Goal: Communication & Community: Share content

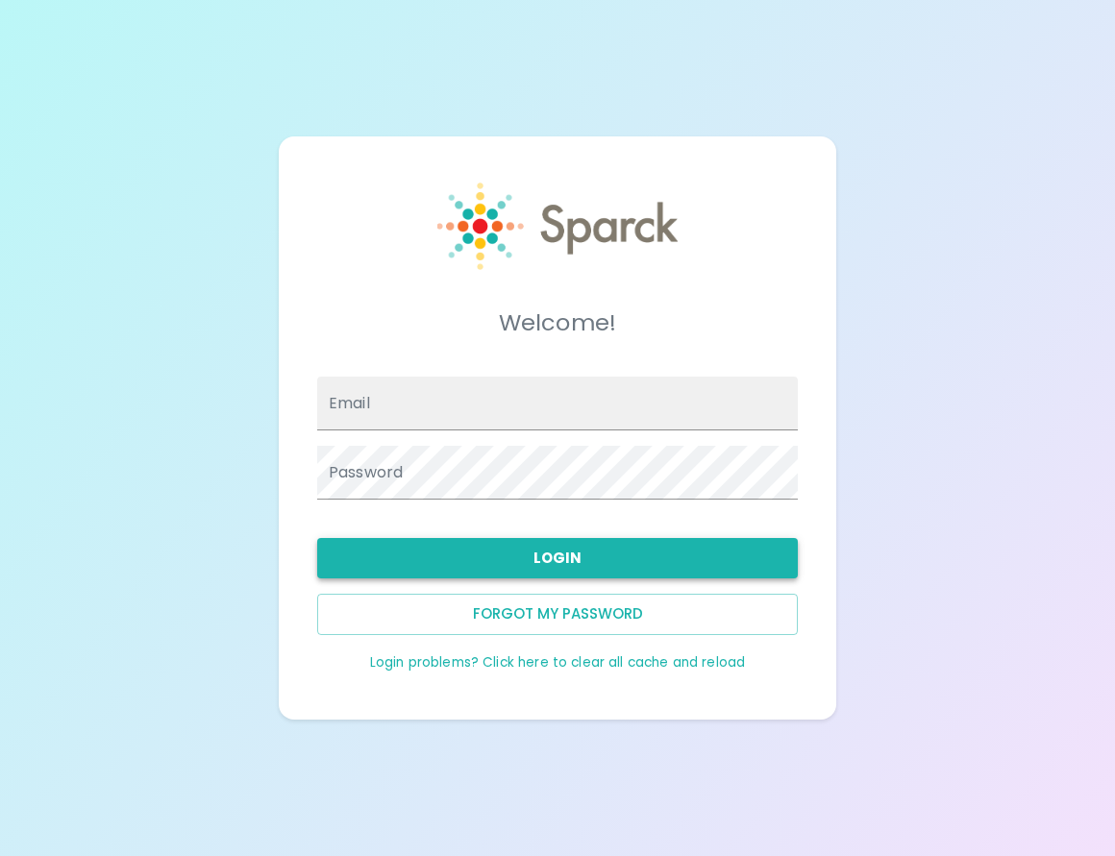
type input "[EMAIL_ADDRESS][DOMAIN_NAME]"
click at [473, 546] on button "Login" at bounding box center [557, 558] width 481 height 40
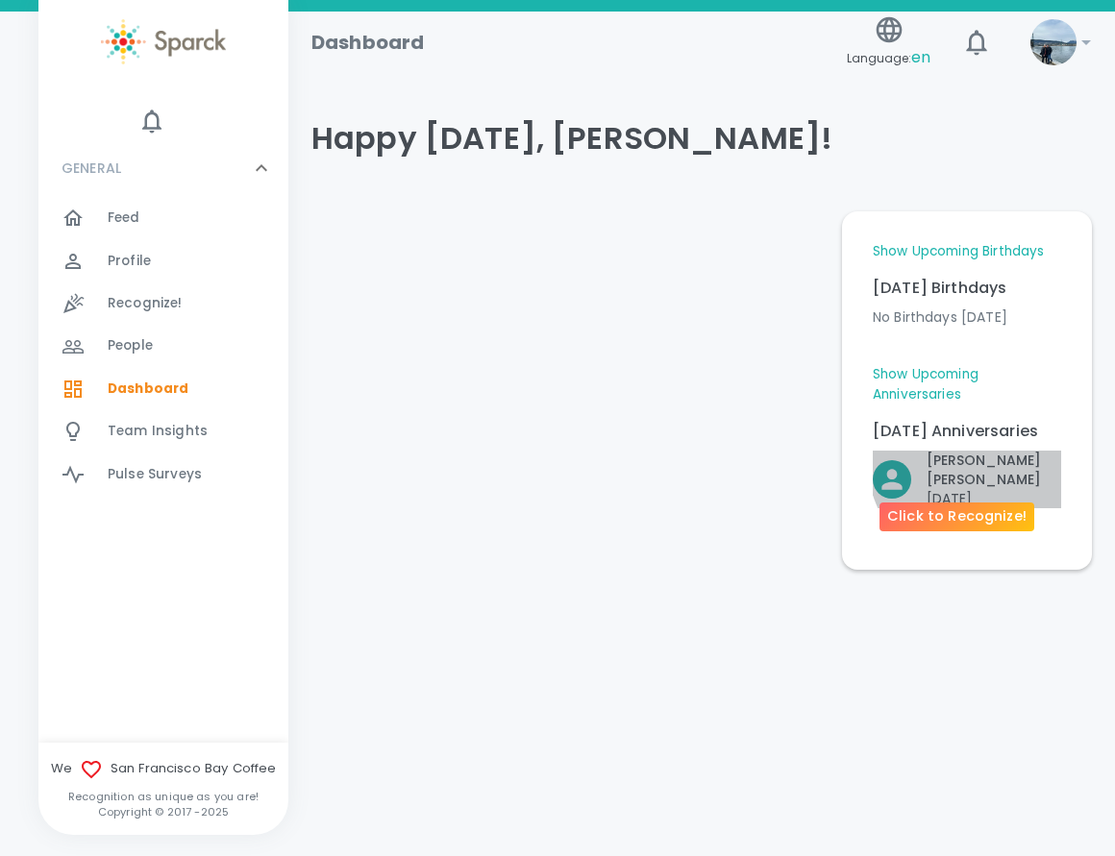
click at [990, 458] on p "[PERSON_NAME]" at bounding box center [994, 470] width 135 height 38
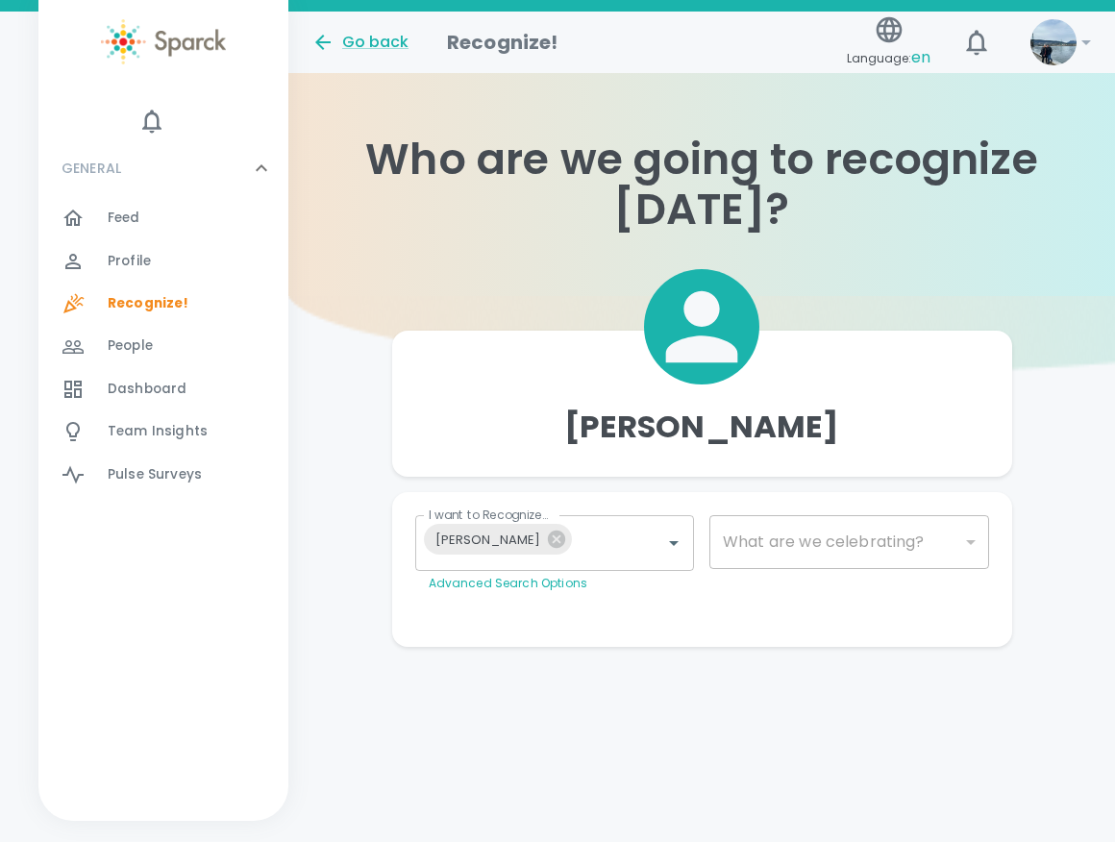
type input "2073"
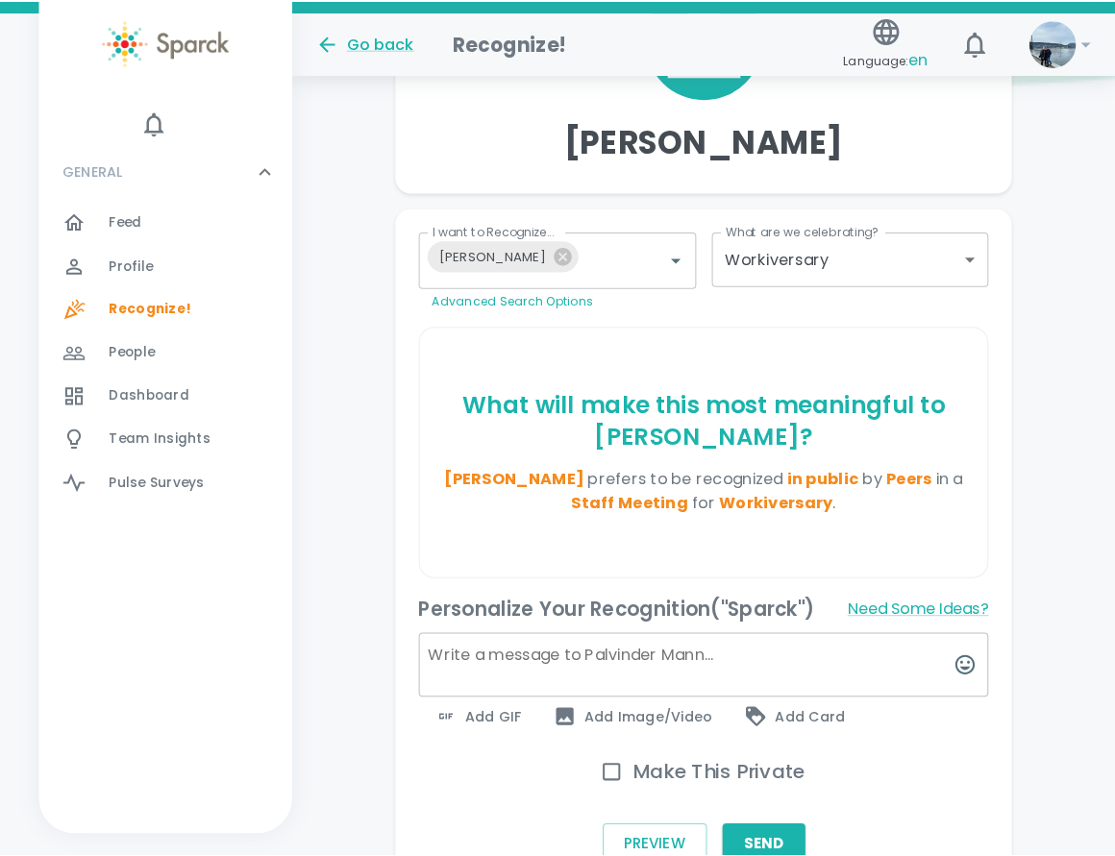
scroll to position [288, 0]
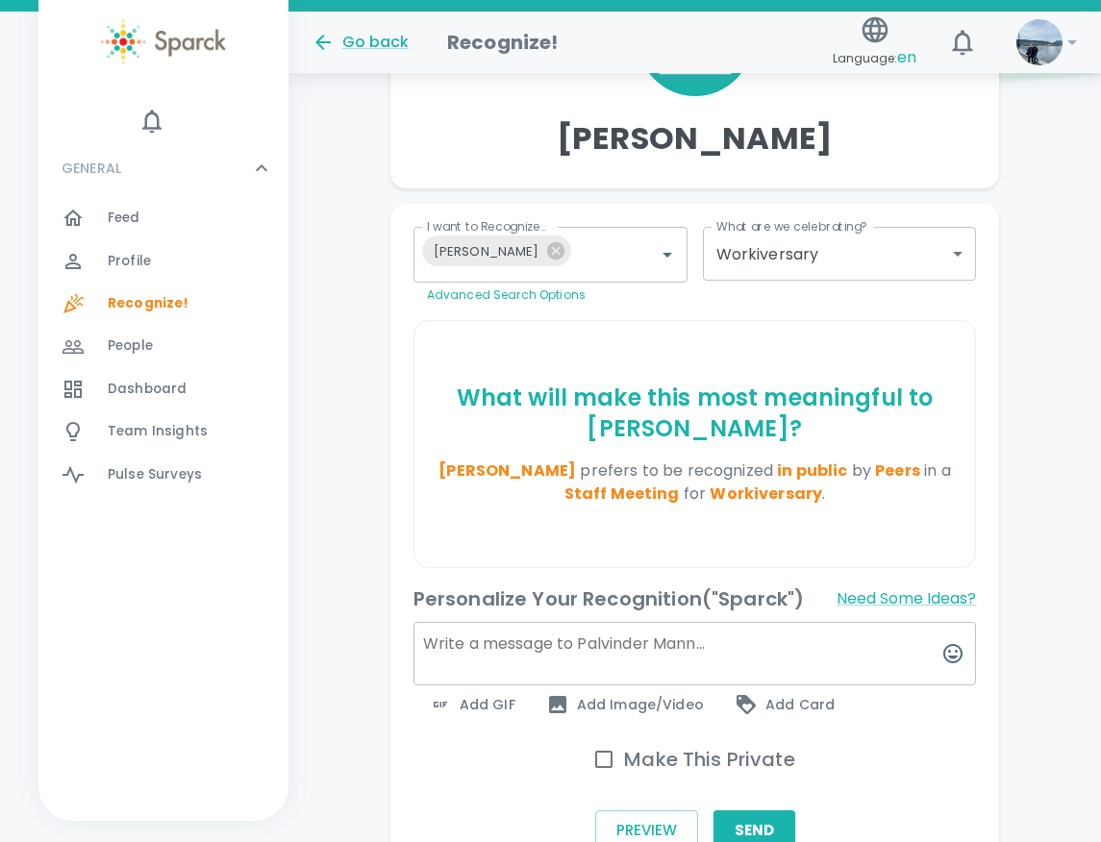
click at [490, 697] on span "Add GIF" at bounding box center [472, 704] width 87 height 23
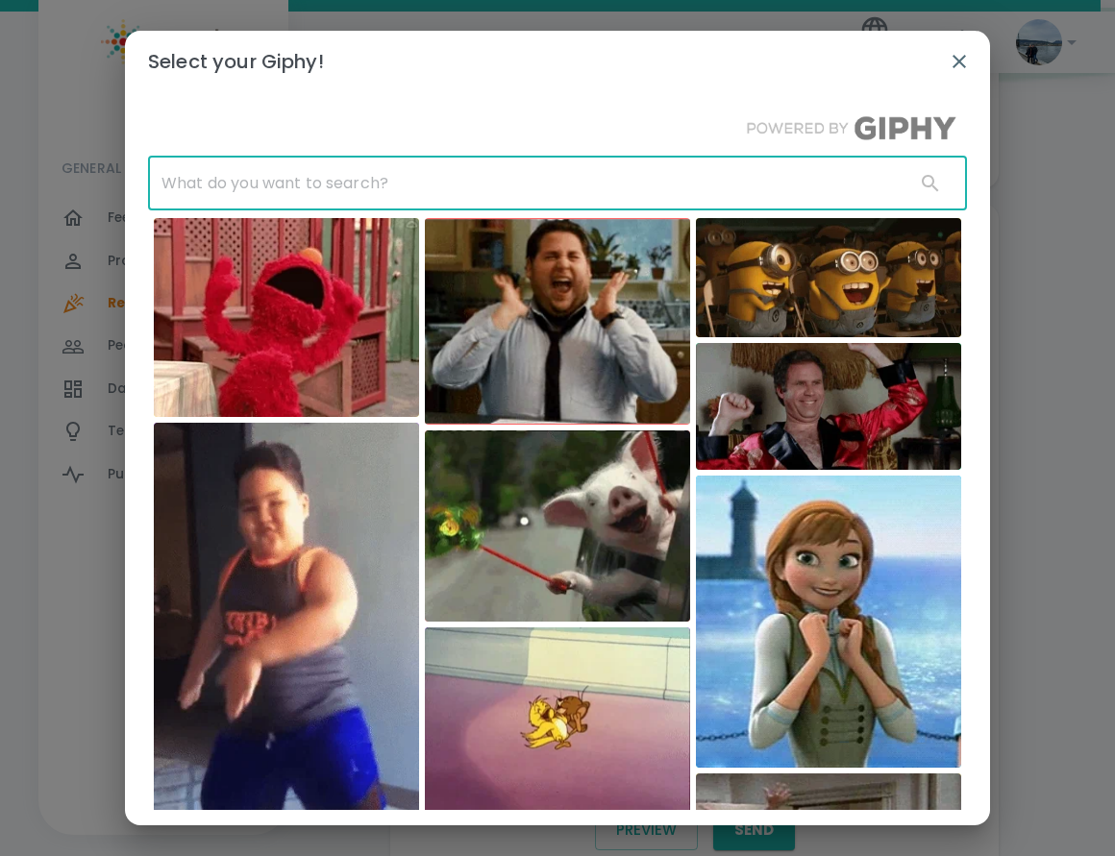
click at [303, 186] on input "text" at bounding box center [524, 184] width 752 height 54
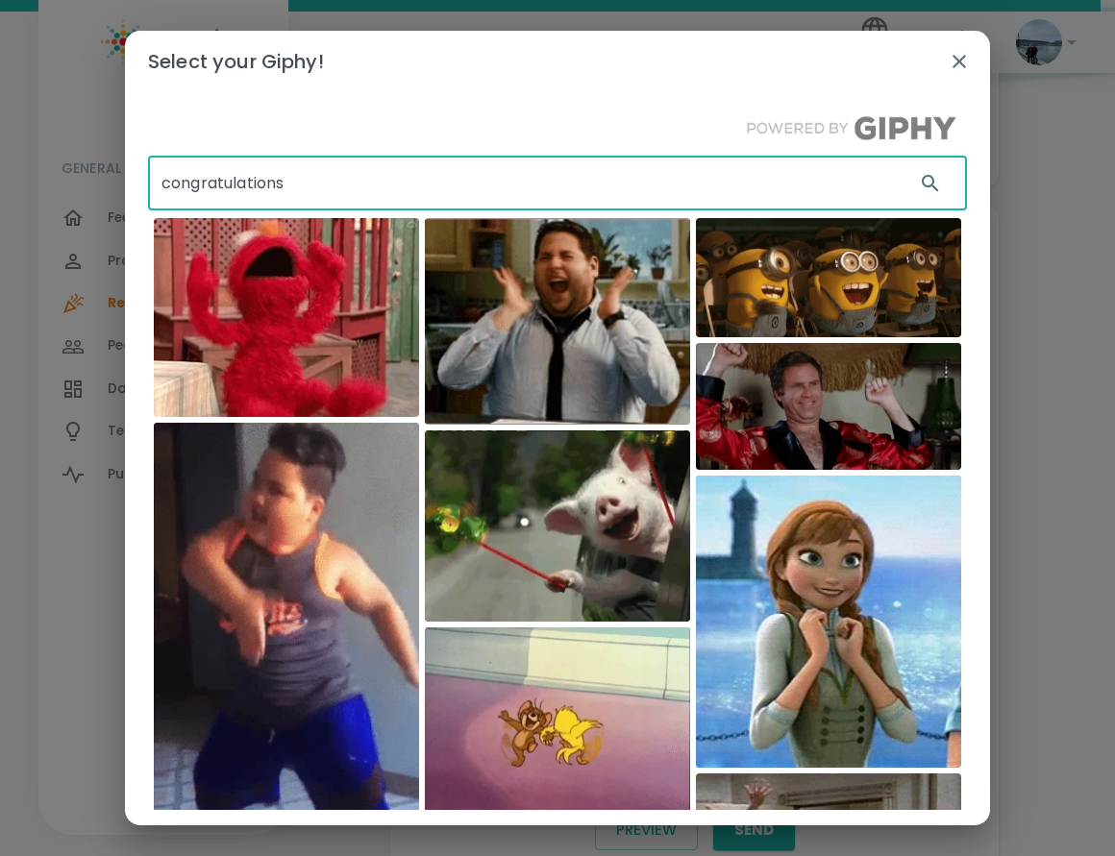
type input "congratulations"
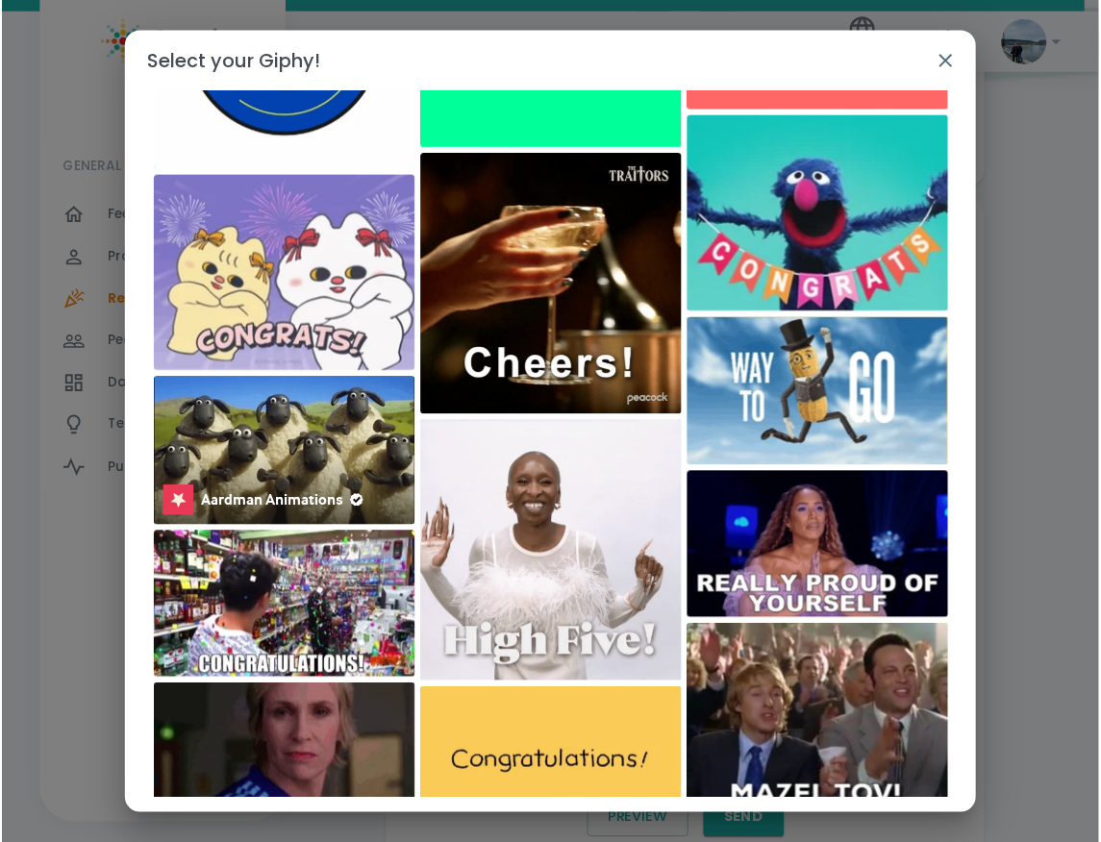
scroll to position [1213, 0]
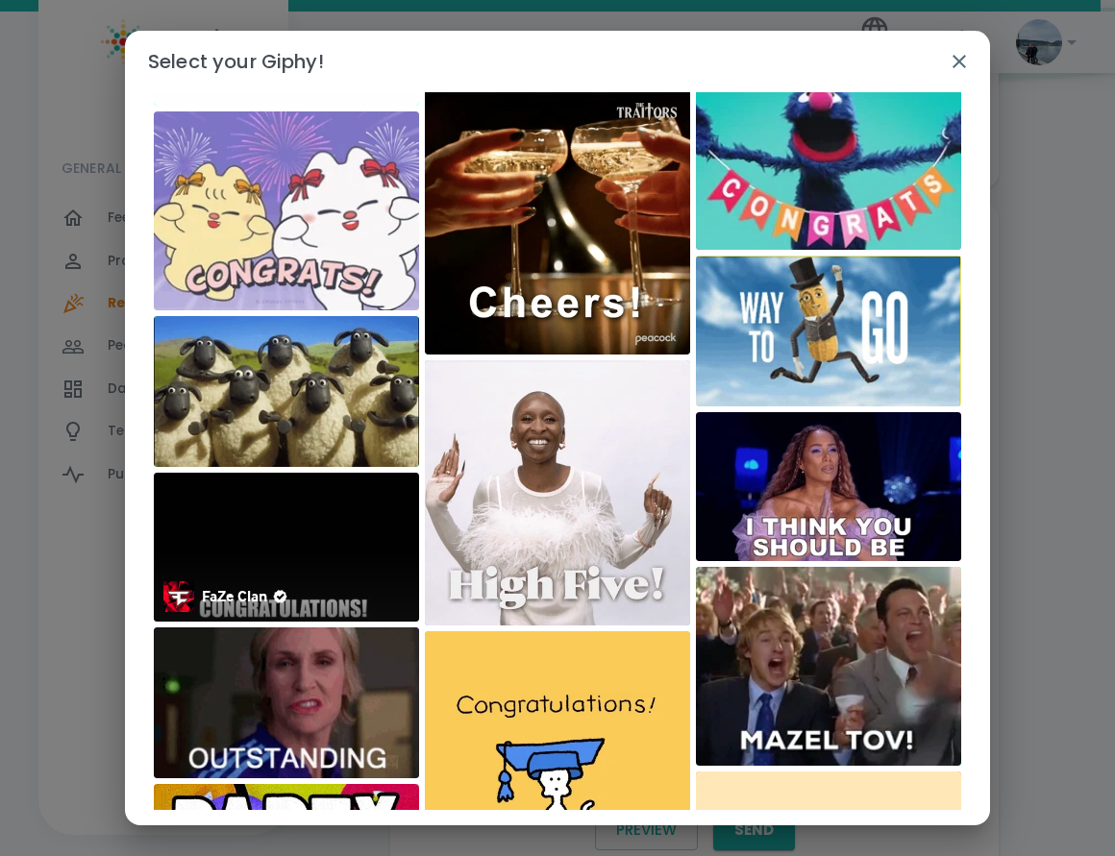
click at [353, 518] on img at bounding box center [286, 547] width 265 height 149
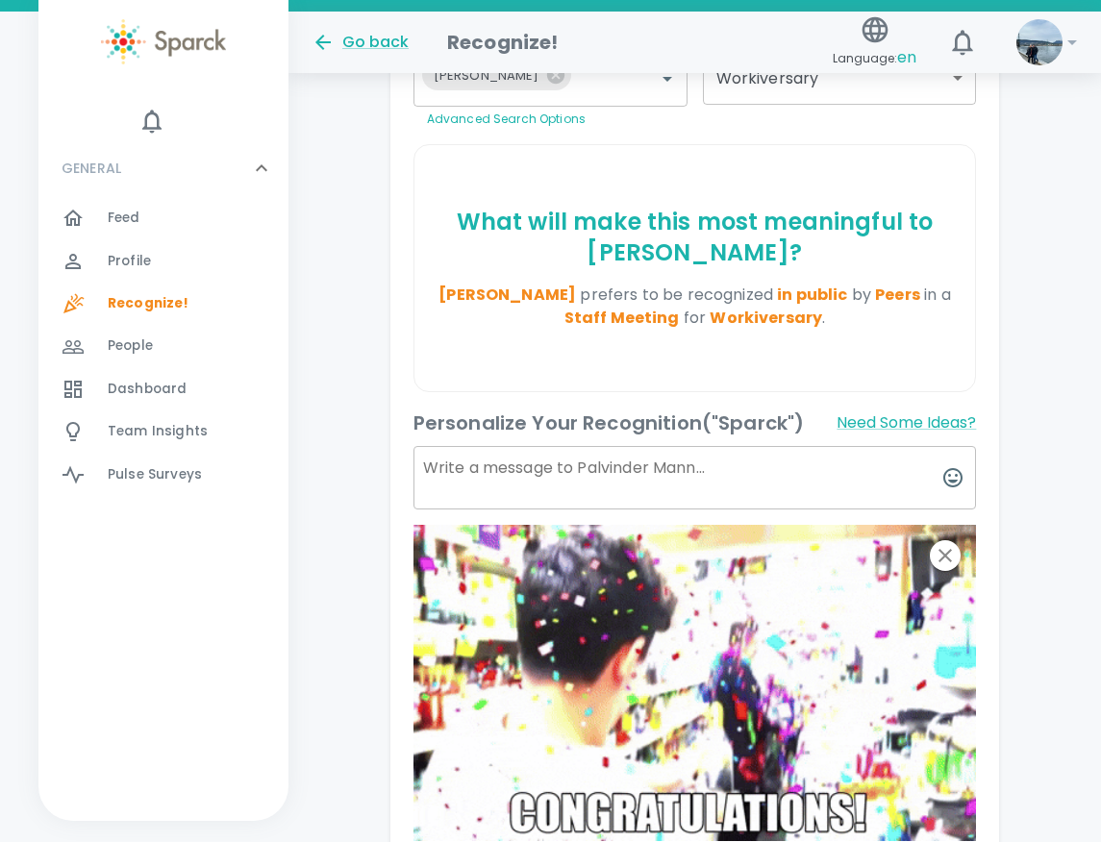
scroll to position [481, 0]
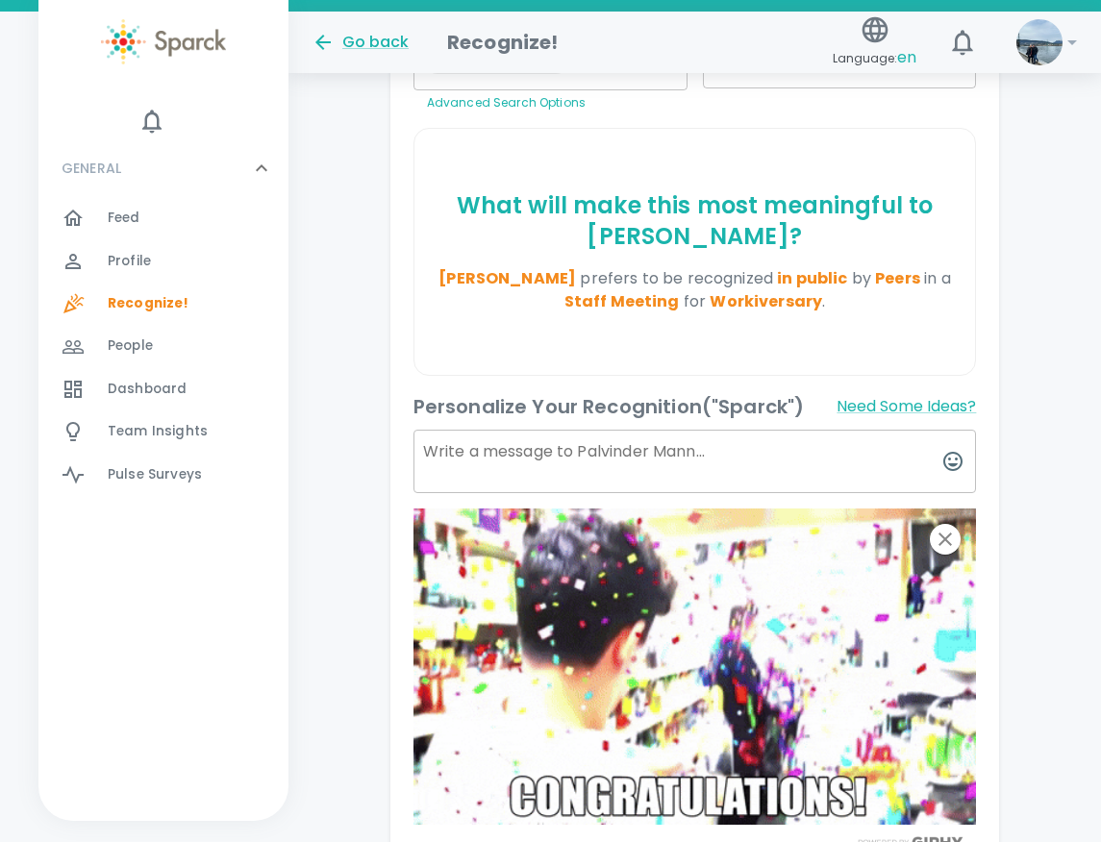
click at [765, 452] on textarea at bounding box center [694, 461] width 563 height 63
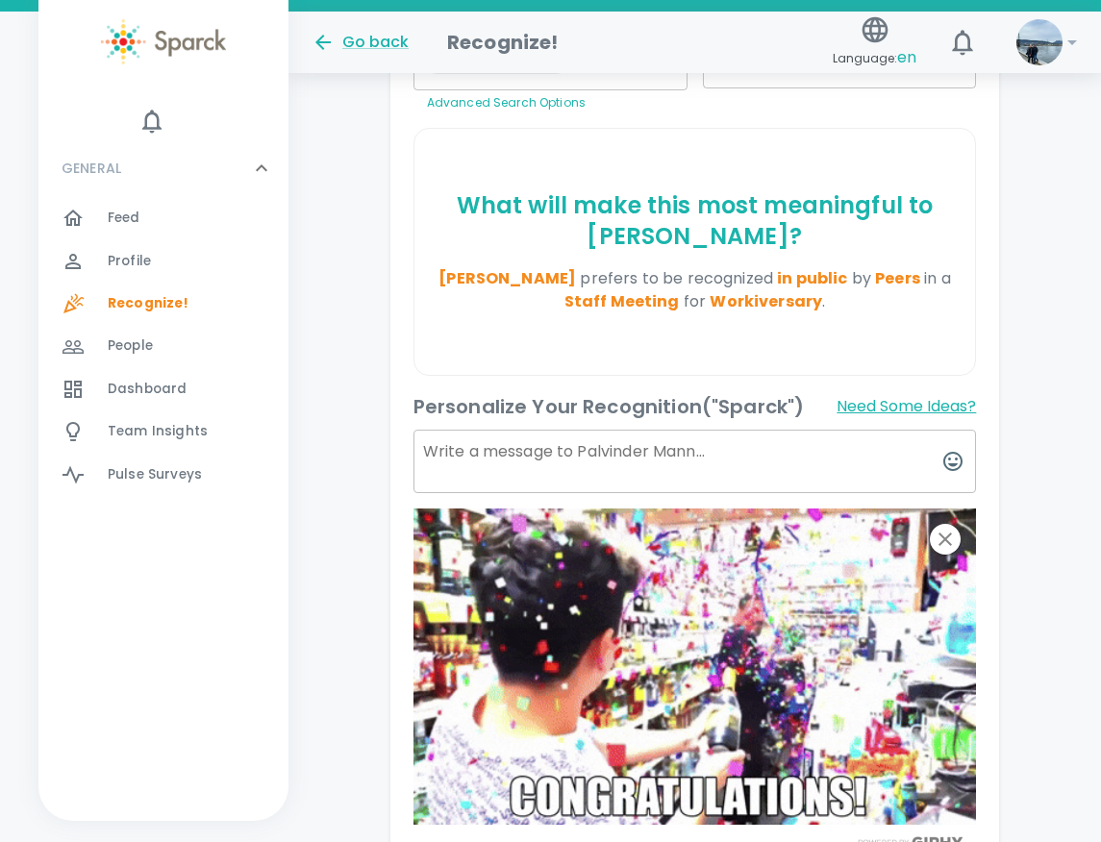
click at [898, 411] on button "Need Some Ideas?" at bounding box center [905, 406] width 139 height 31
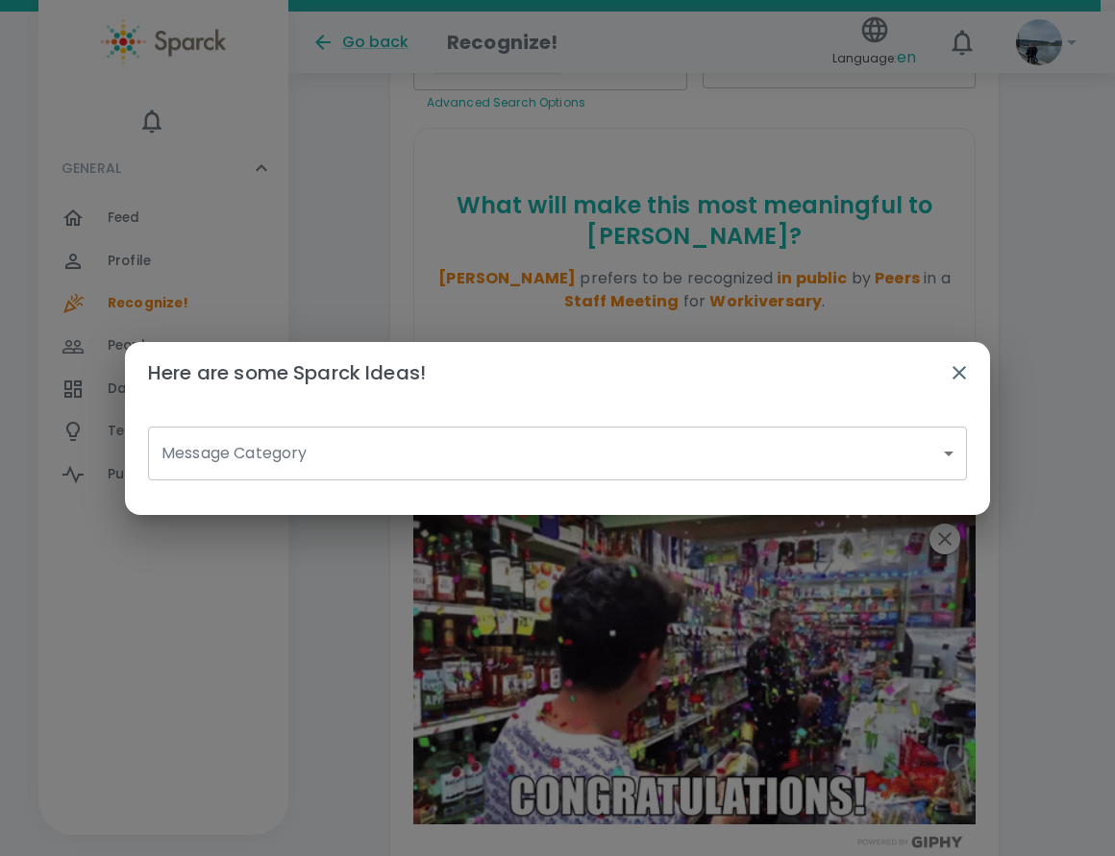
click at [416, 460] on body "Skip Navigation Go back Recognize! Language: en 0 ! 0 GENERAL 0 Feed 0 Profile …" at bounding box center [557, 308] width 1115 height 1579
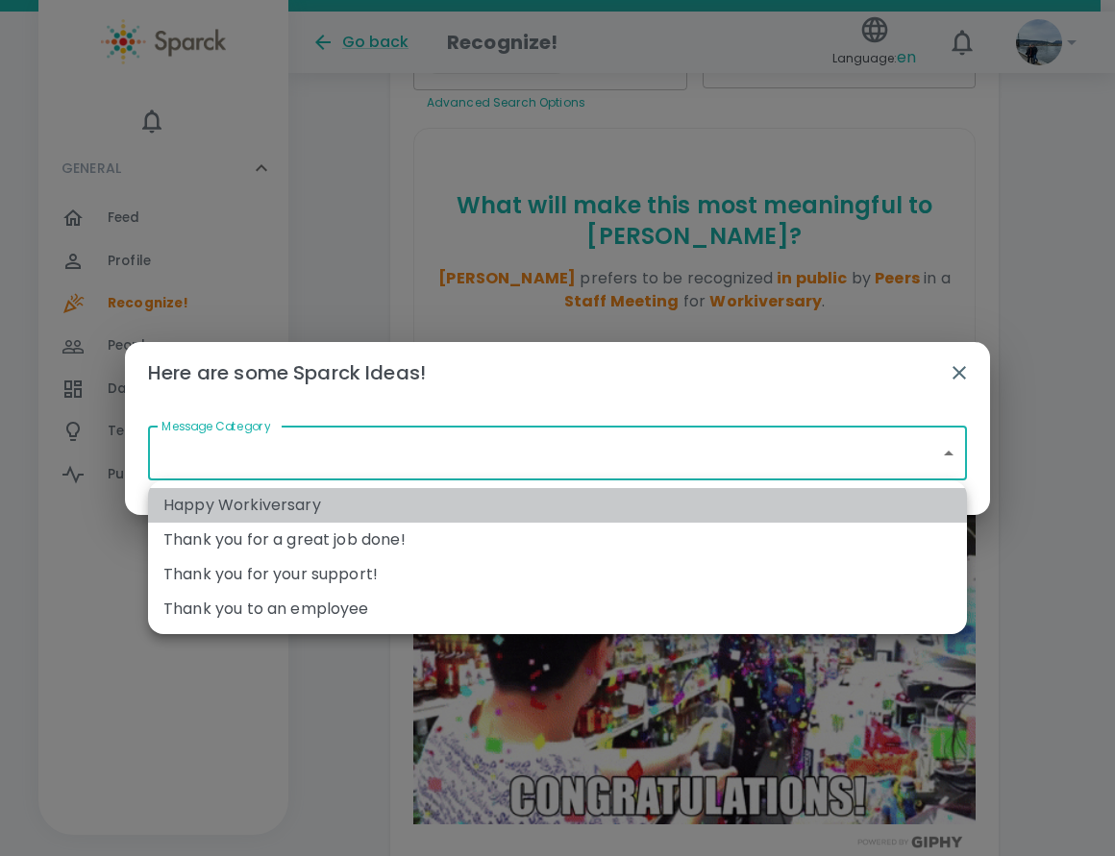
click at [319, 509] on li "Happy Workiversary" at bounding box center [557, 505] width 819 height 35
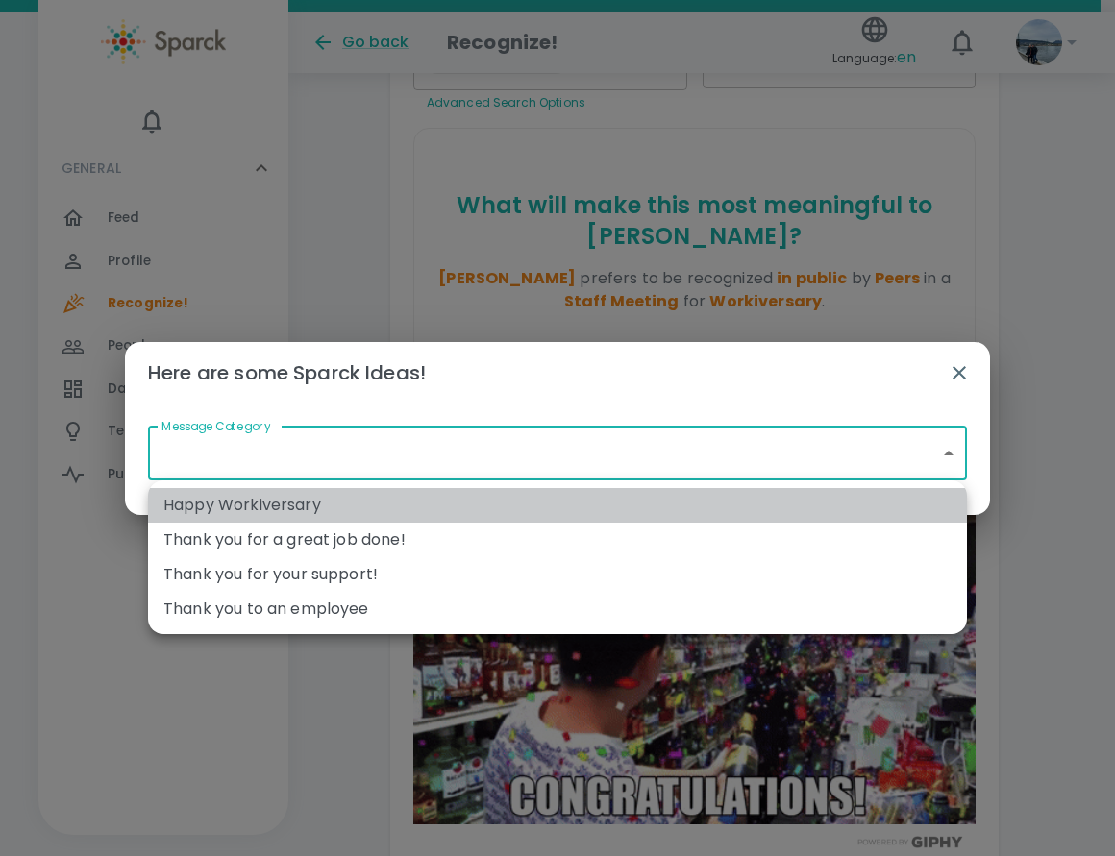
type input "Happy Workiversary"
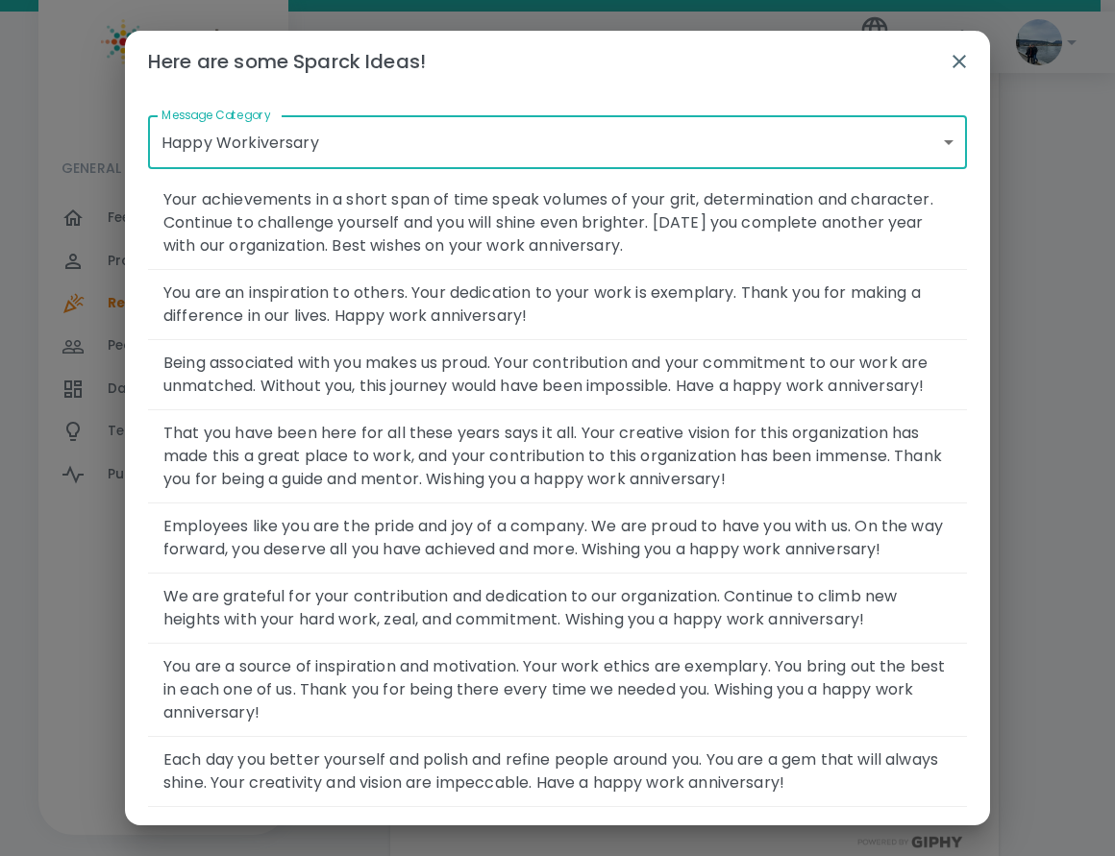
click at [242, 561] on span "Employees like you are the pride and joy of a company. We are proud to have you…" at bounding box center [557, 538] width 788 height 46
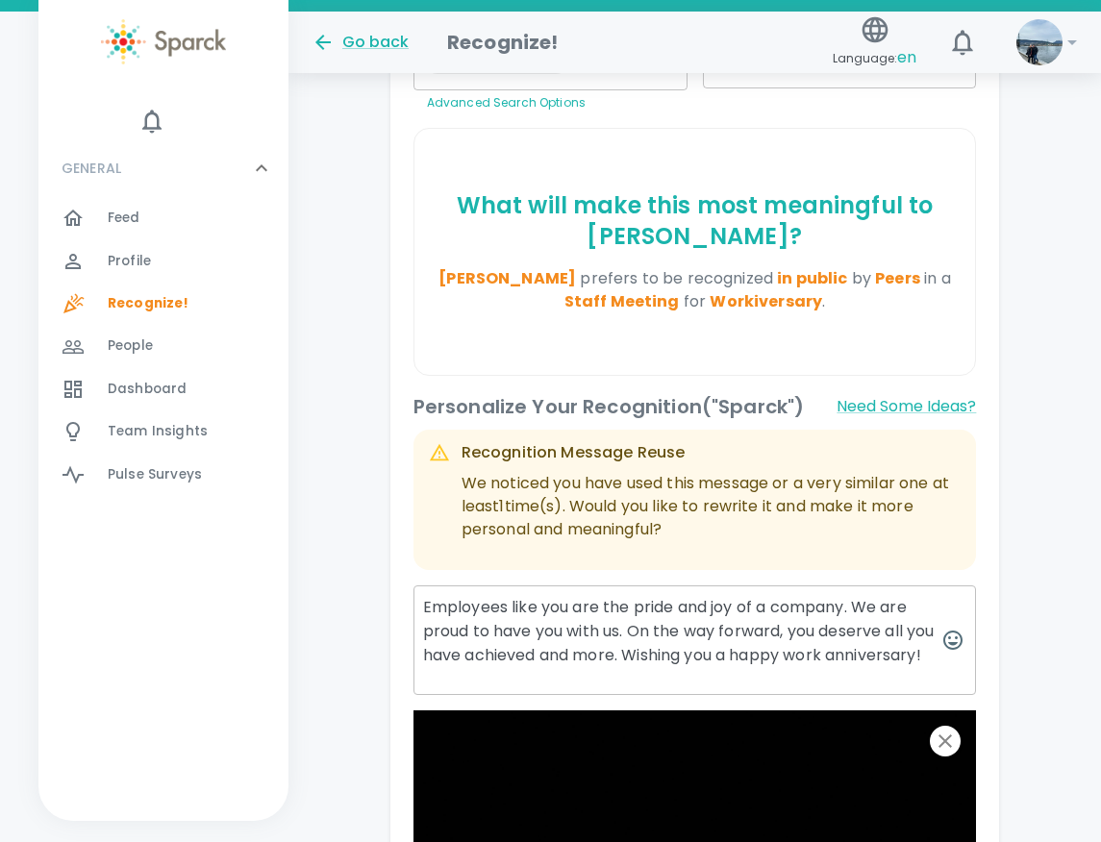
scroll to position [673, 0]
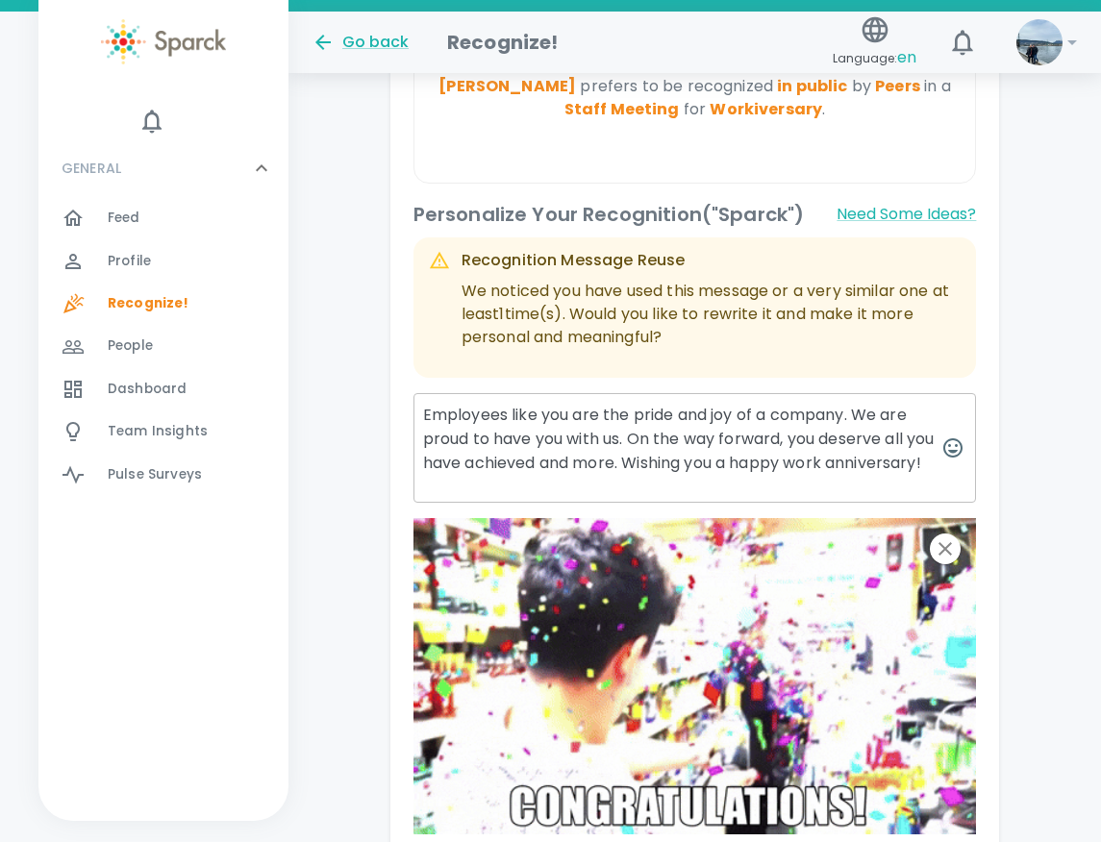
click at [420, 407] on textarea "Employees like you are the pride and joy of a company. We are proud to have you…" at bounding box center [694, 448] width 563 height 110
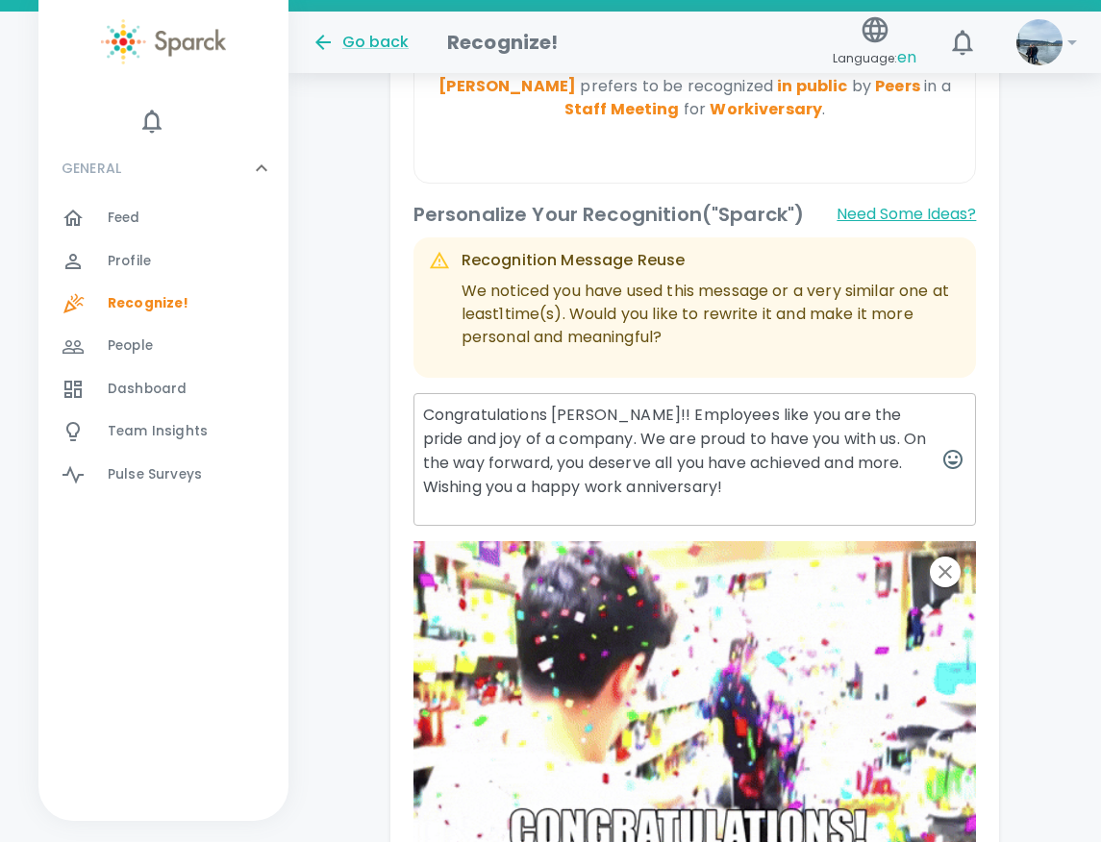
click at [937, 208] on button "Need Some Ideas?" at bounding box center [905, 214] width 139 height 31
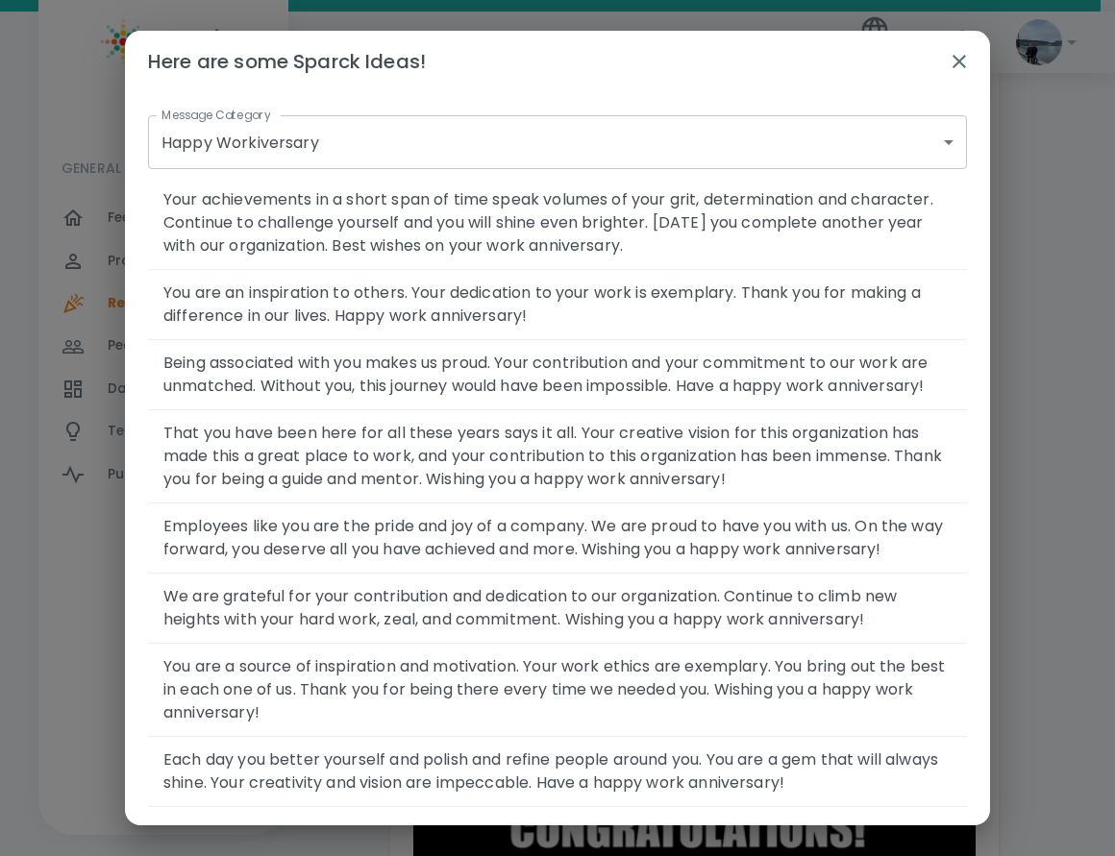
click at [468, 491] on span "That you have been here for all these years says it all. Your creative vision f…" at bounding box center [557, 456] width 788 height 69
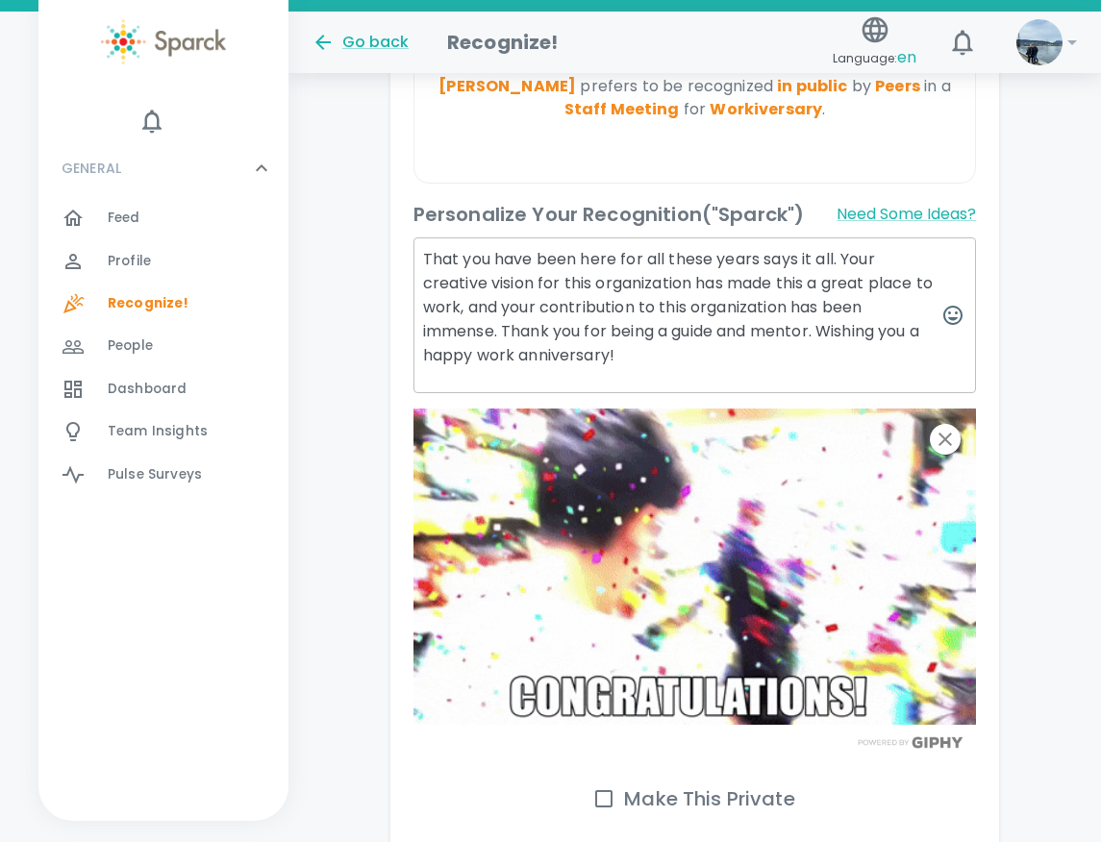
click at [611, 354] on textarea "That you have been here for all these years says it all. Your creative vision f…" at bounding box center [694, 315] width 563 height 156
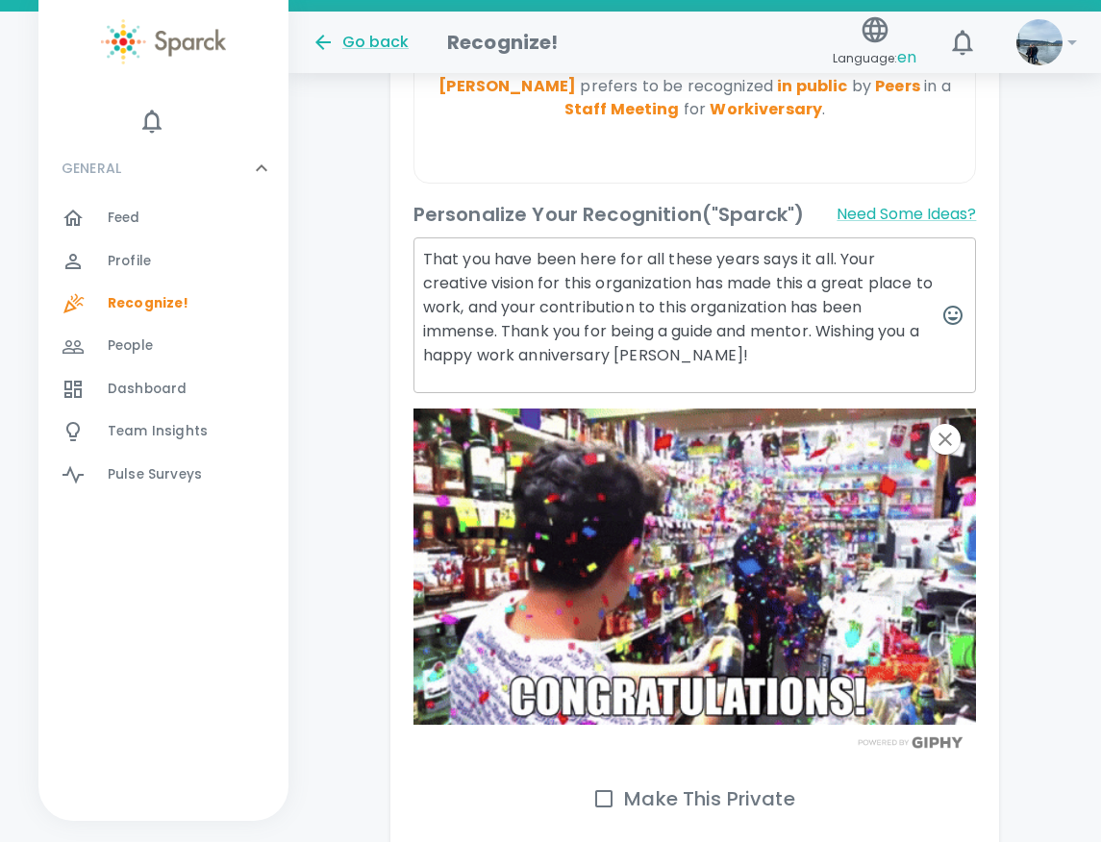
drag, startPoint x: 486, startPoint y: 280, endPoint x: 404, endPoint y: 275, distance: 82.8
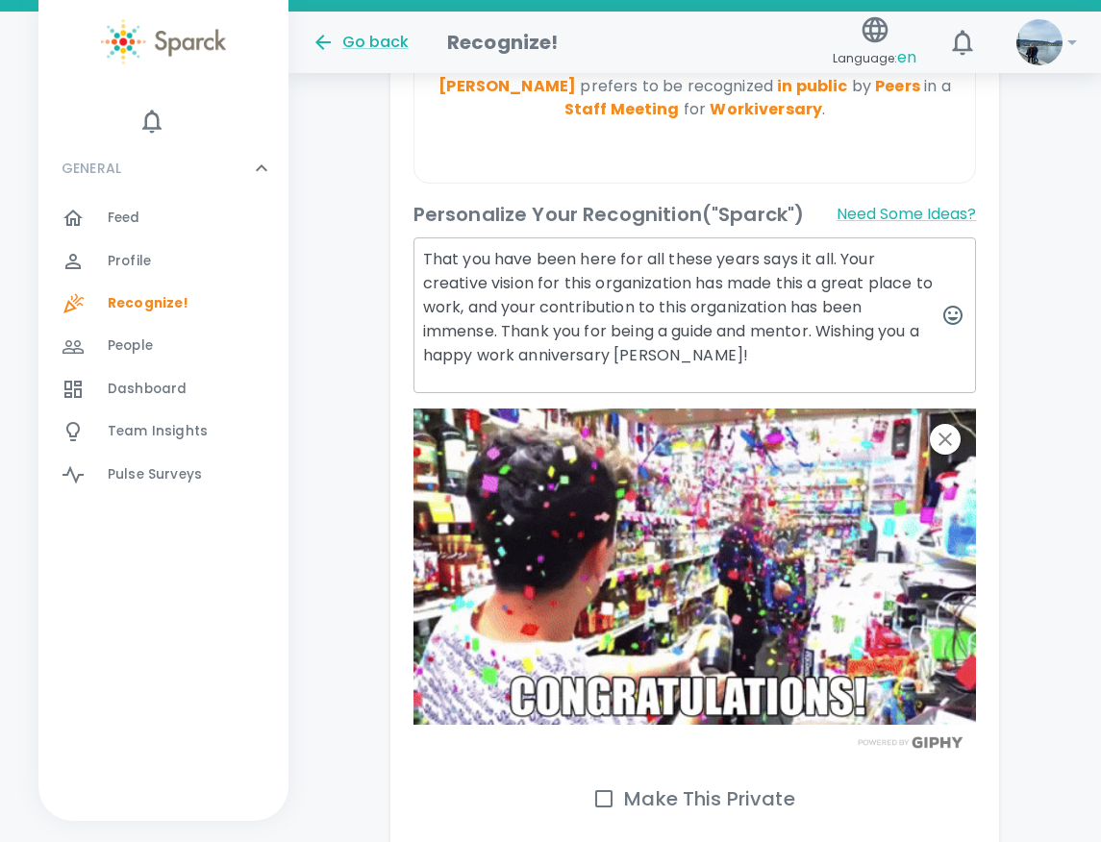
click at [404, 275] on div "Personalize Your Recognition ("Sparck") Need Some Ideas? That you have been her…" at bounding box center [687, 474] width 579 height 580
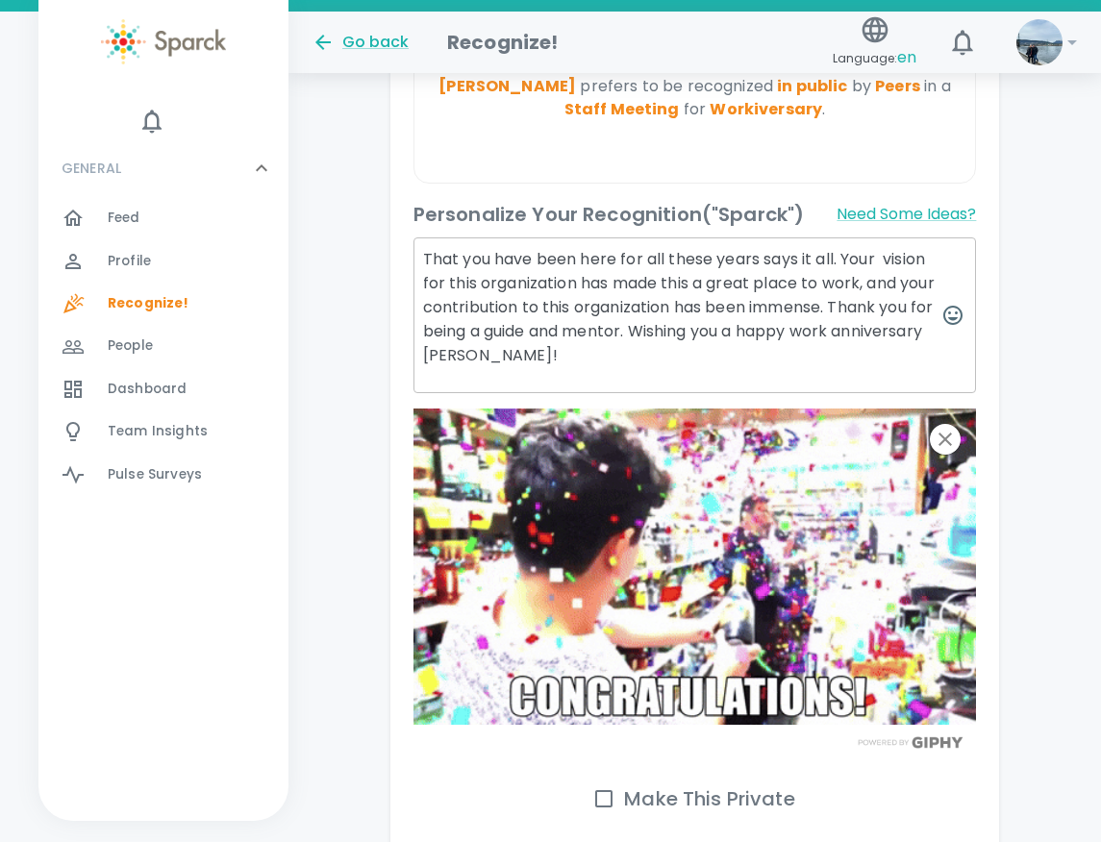
click at [545, 291] on textarea "That you have been here for all these years says it all. Your vision for this o…" at bounding box center [694, 315] width 563 height 156
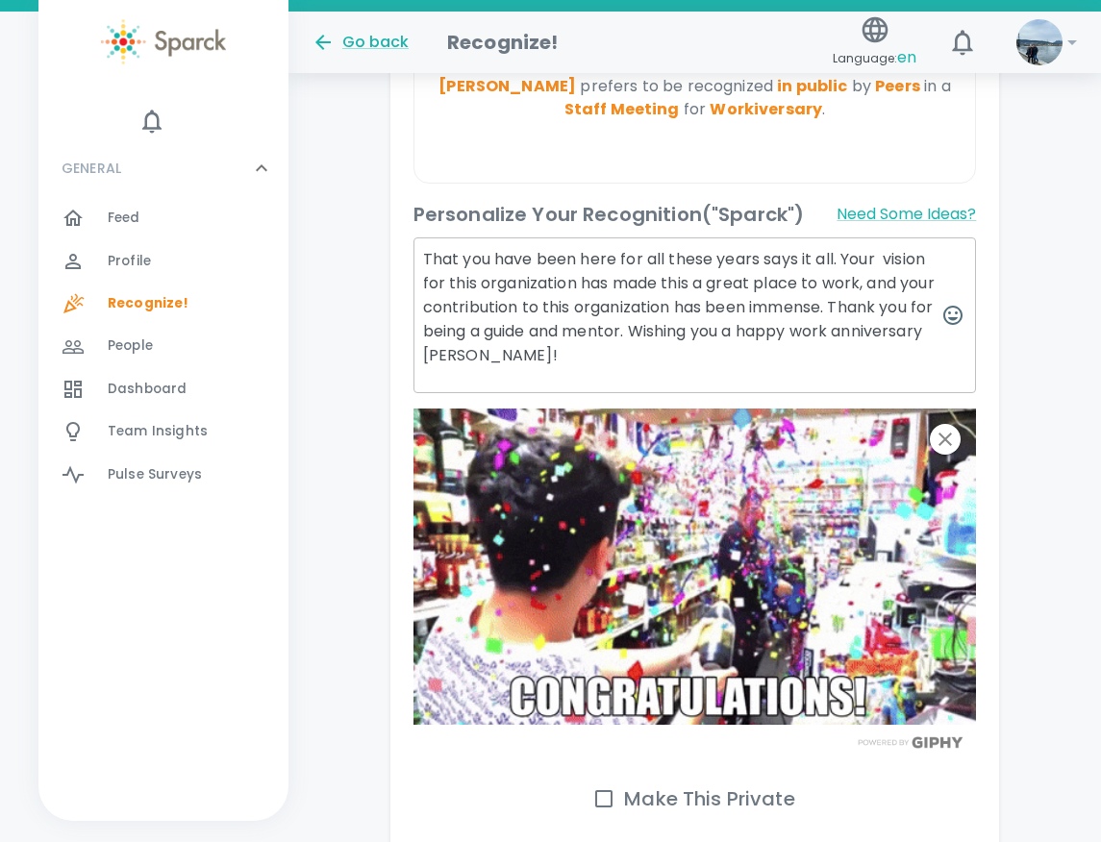
drag, startPoint x: 686, startPoint y: 329, endPoint x: 534, endPoint y: 330, distance: 151.9
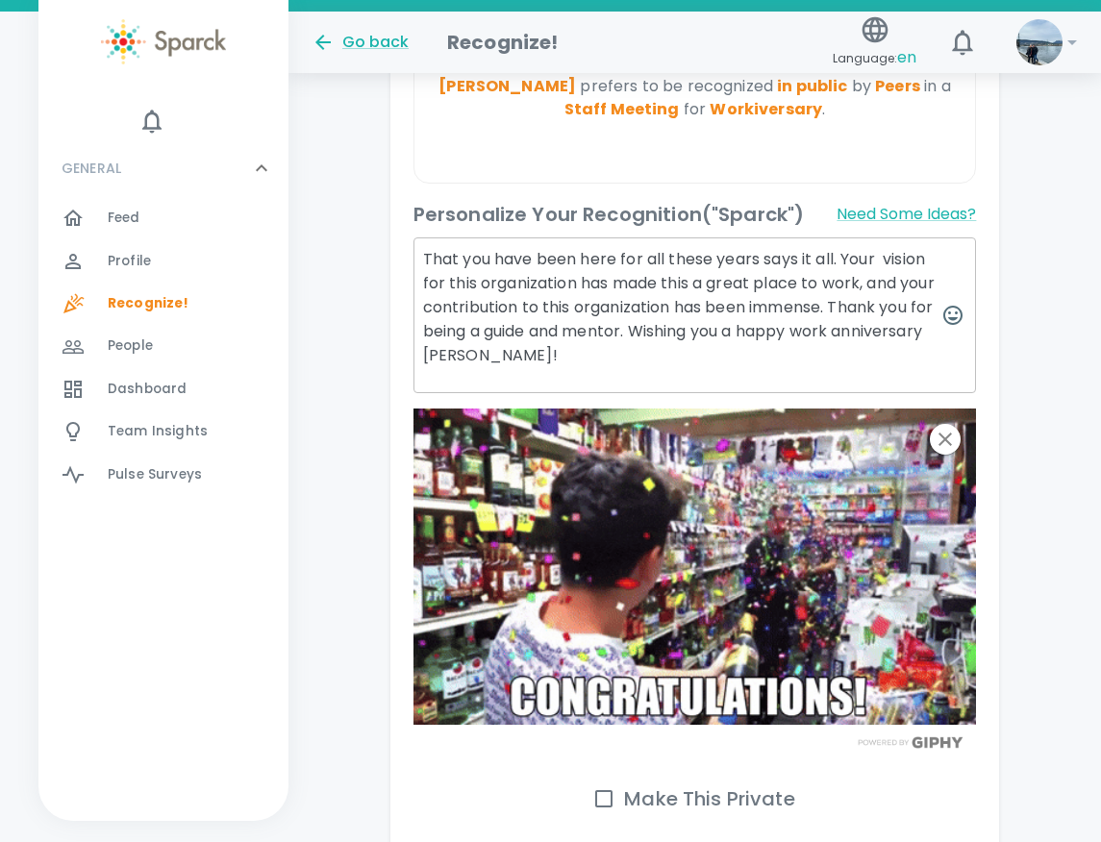
click at [534, 330] on textarea "That you have been here for all these years says it all. Your vision for this o…" at bounding box center [694, 315] width 563 height 156
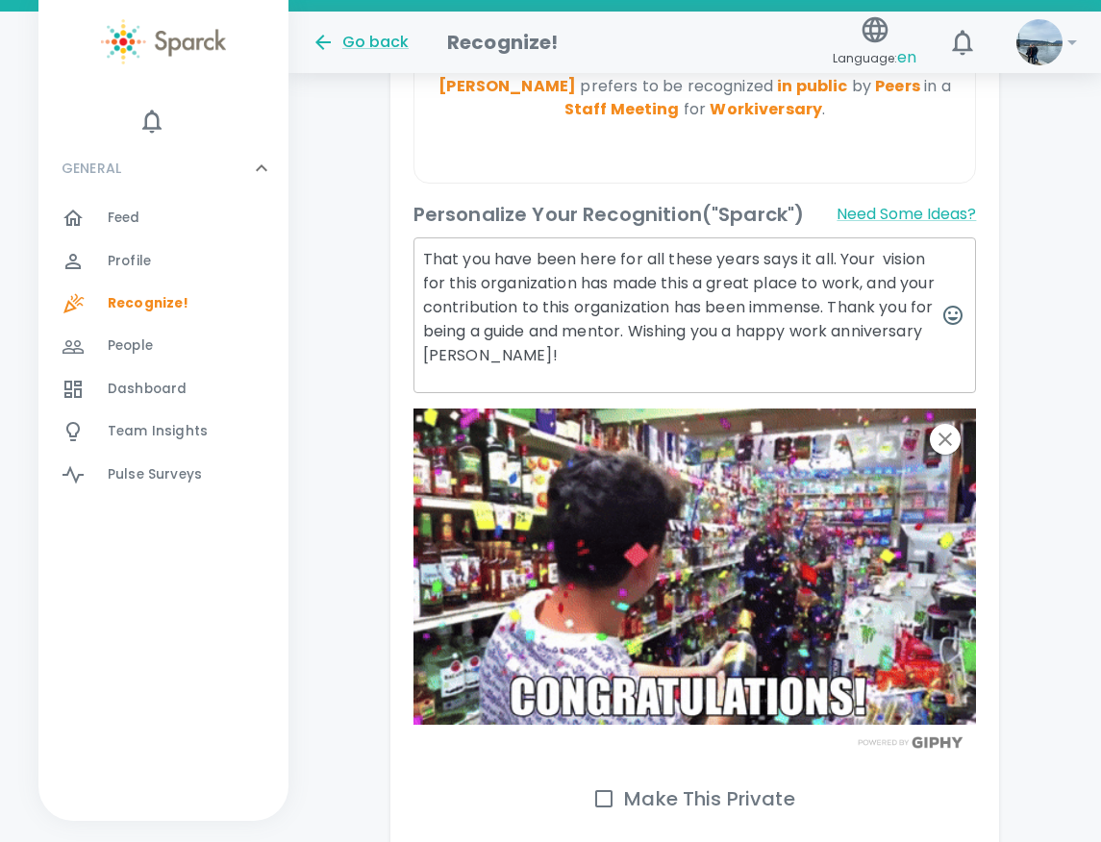
drag, startPoint x: 631, startPoint y: 338, endPoint x: 647, endPoint y: 337, distance: 16.4
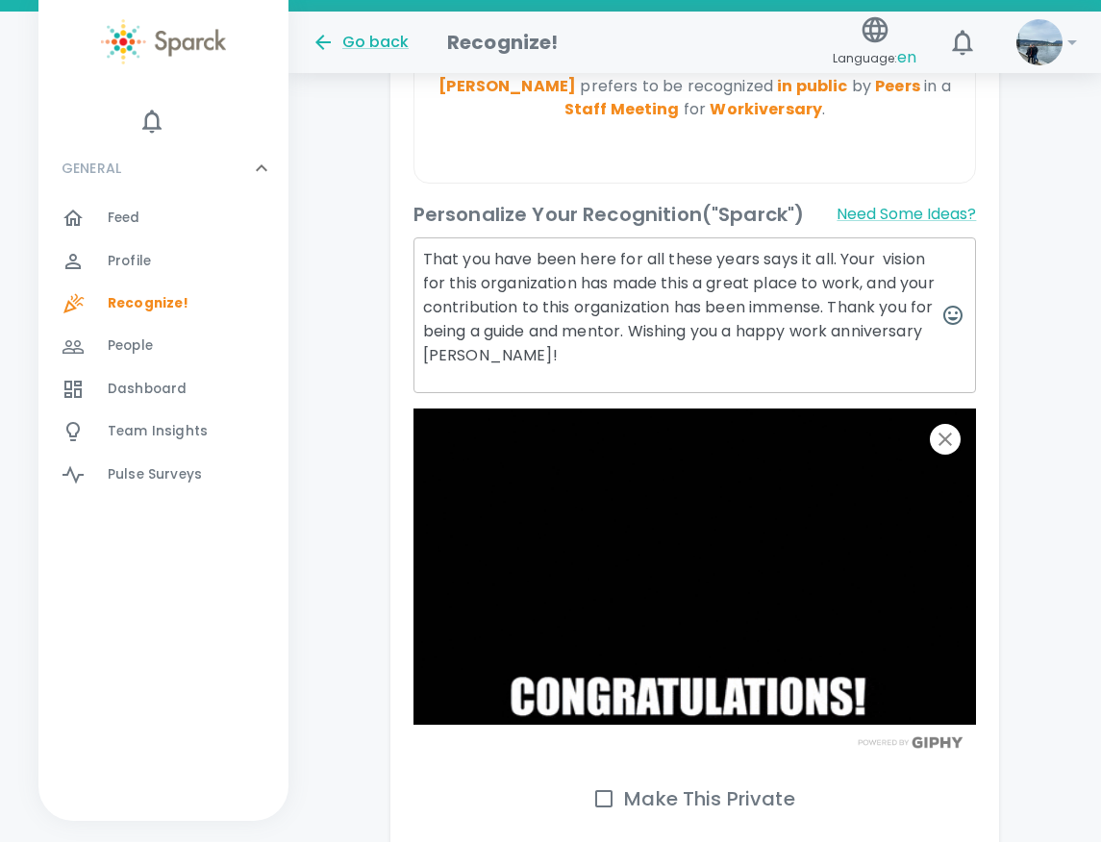
click at [631, 338] on textarea "That you have been here for all these years says it all. Your vision for this o…" at bounding box center [694, 315] width 563 height 156
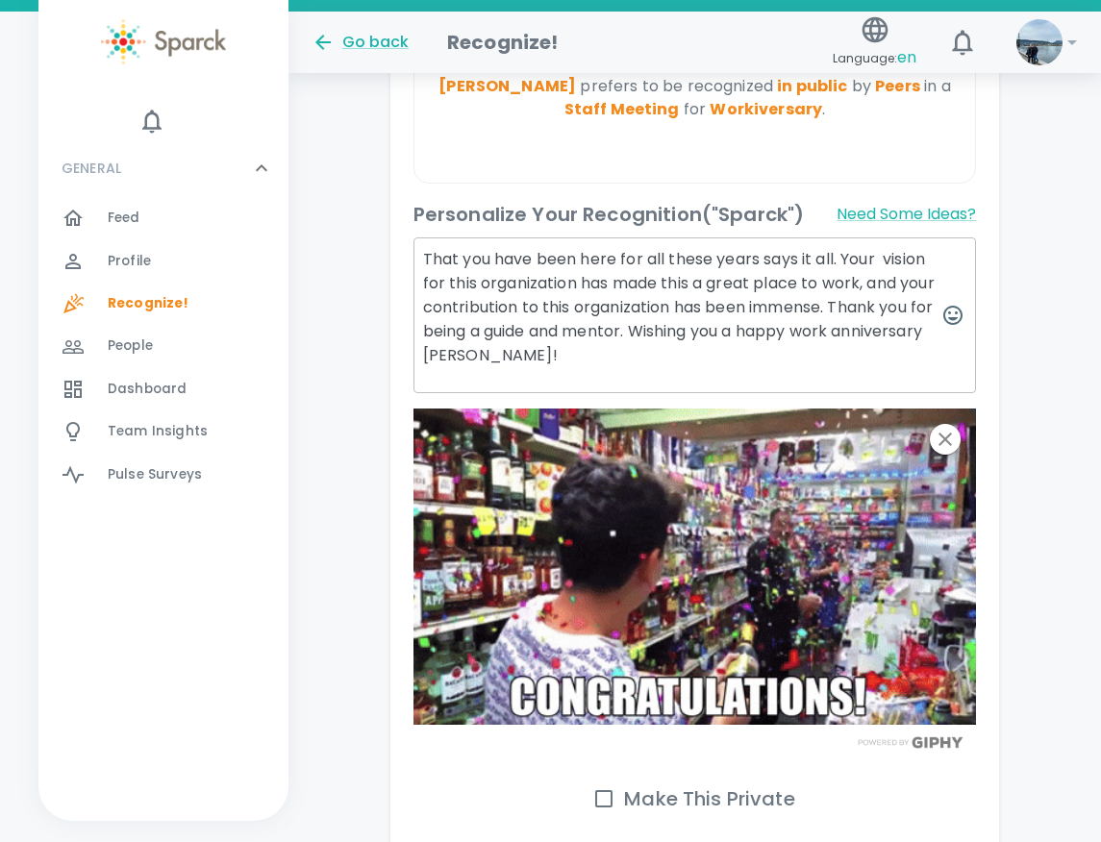
drag, startPoint x: 686, startPoint y: 328, endPoint x: 531, endPoint y: 328, distance: 155.7
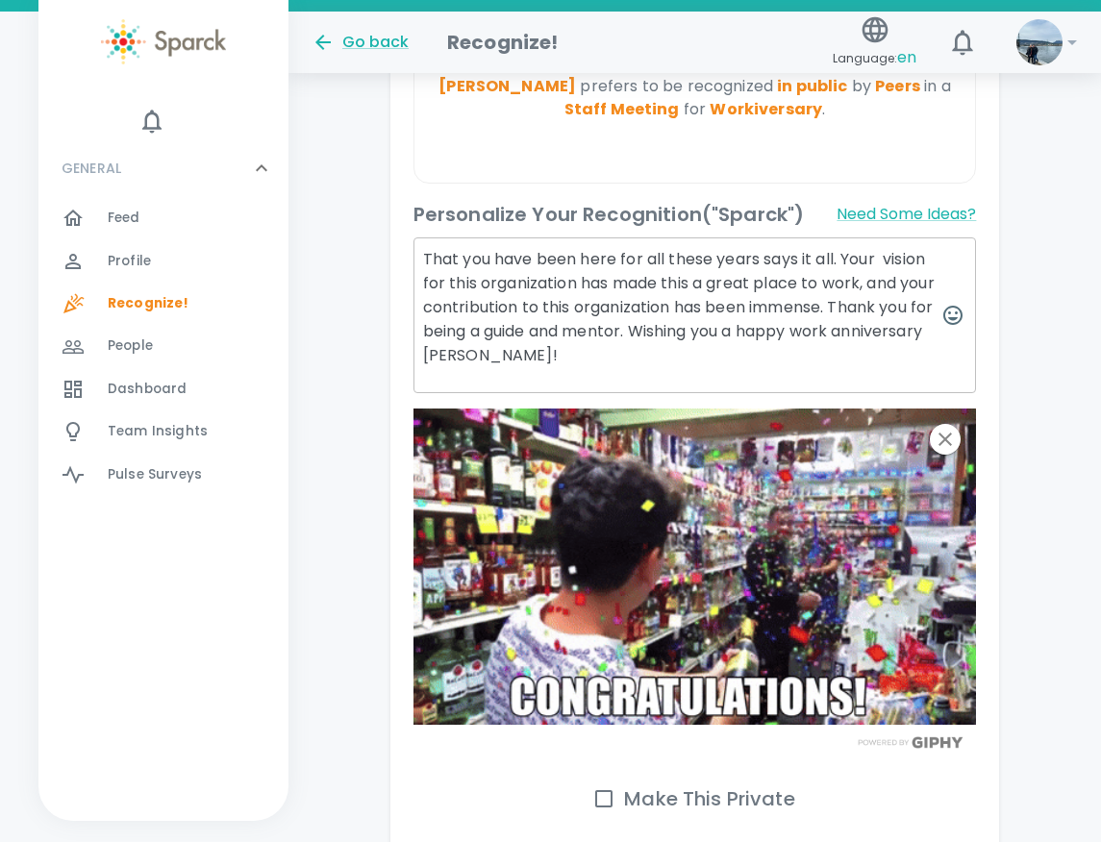
click at [531, 328] on textarea "That you have been here for all these years says it all. Your vision for this o…" at bounding box center [694, 315] width 563 height 156
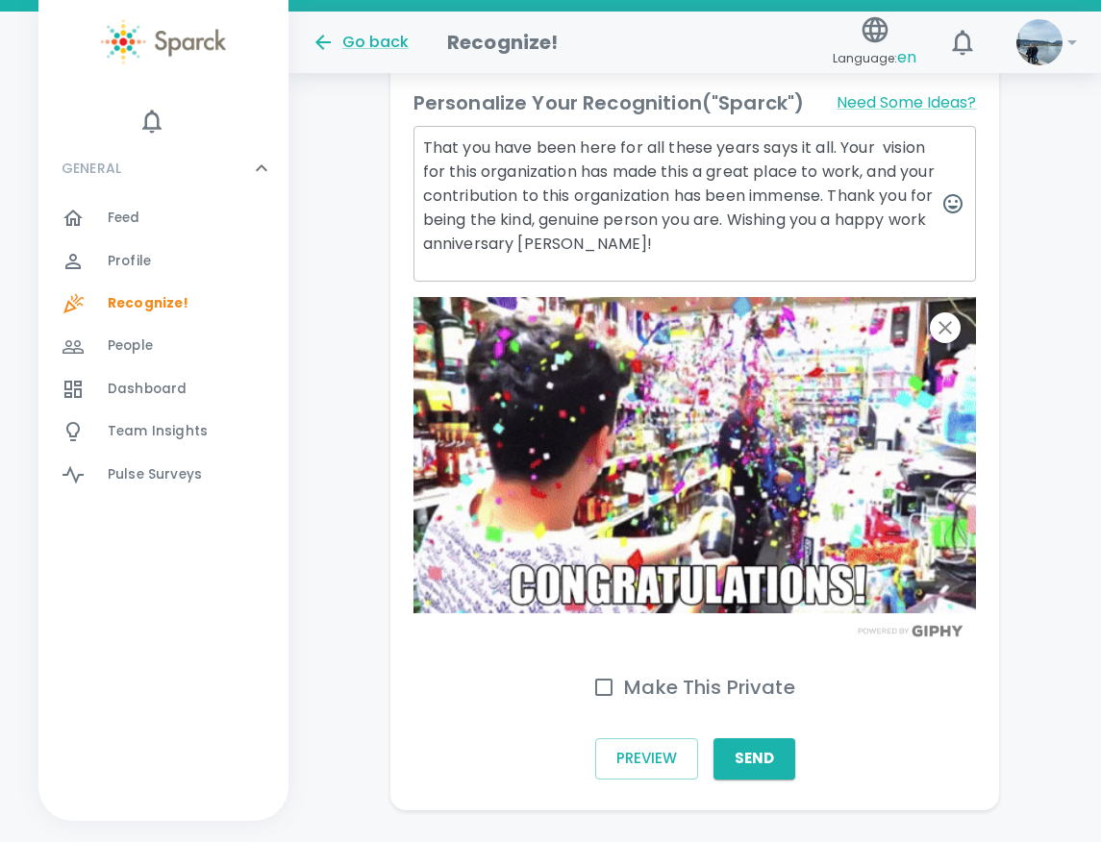
scroll to position [830, 0]
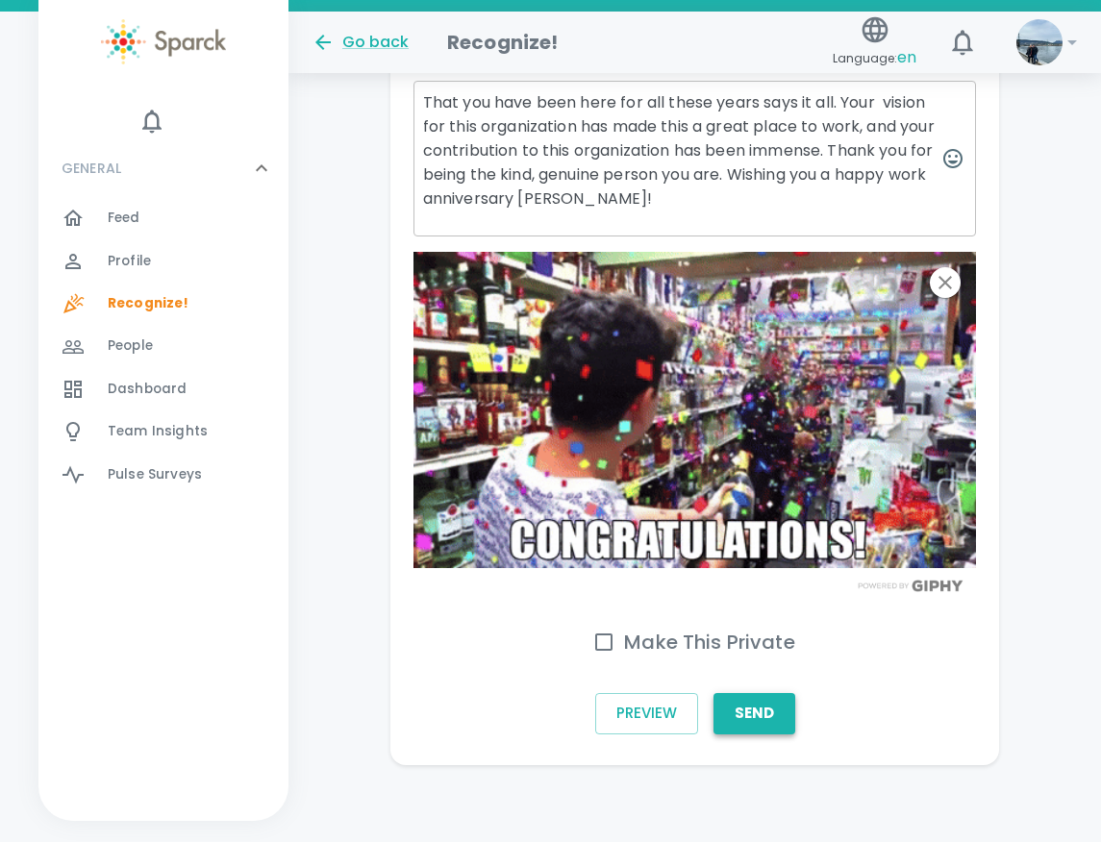
type textarea "That you have been here for all these years says it all. Your vision for this o…"
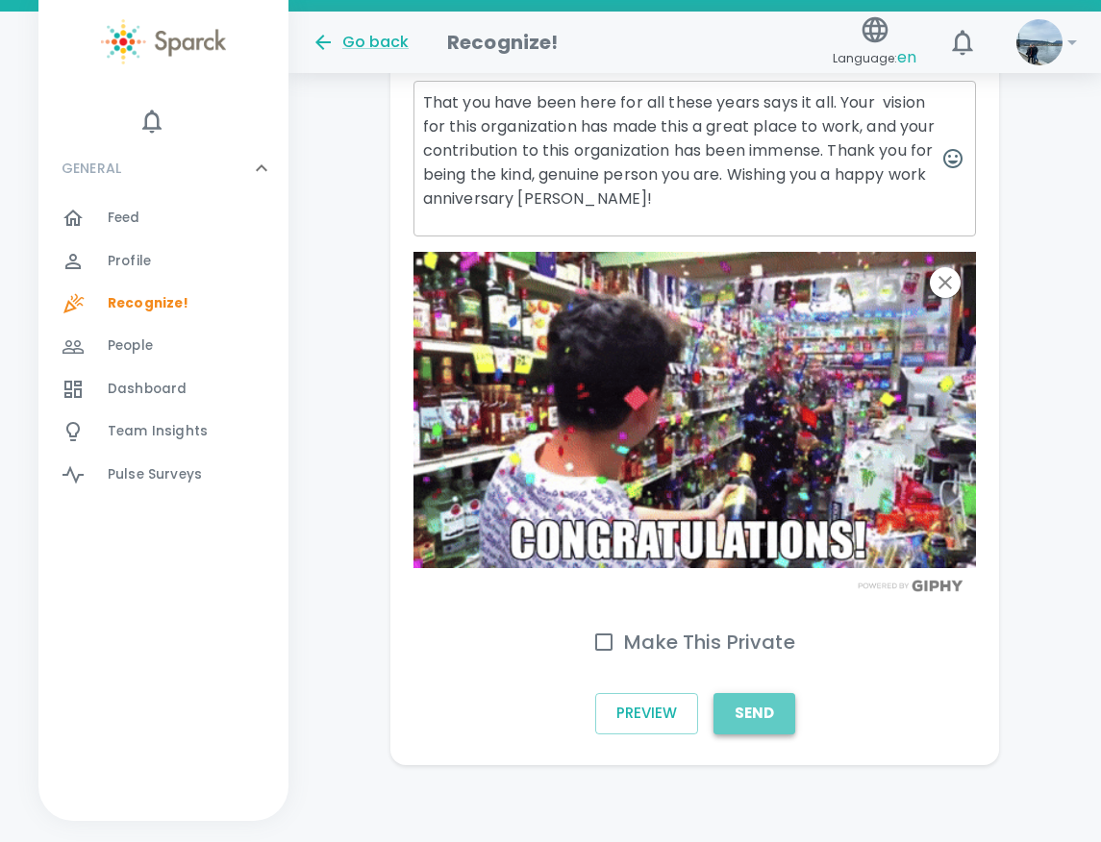
click at [736, 705] on button "Send" at bounding box center [754, 713] width 82 height 40
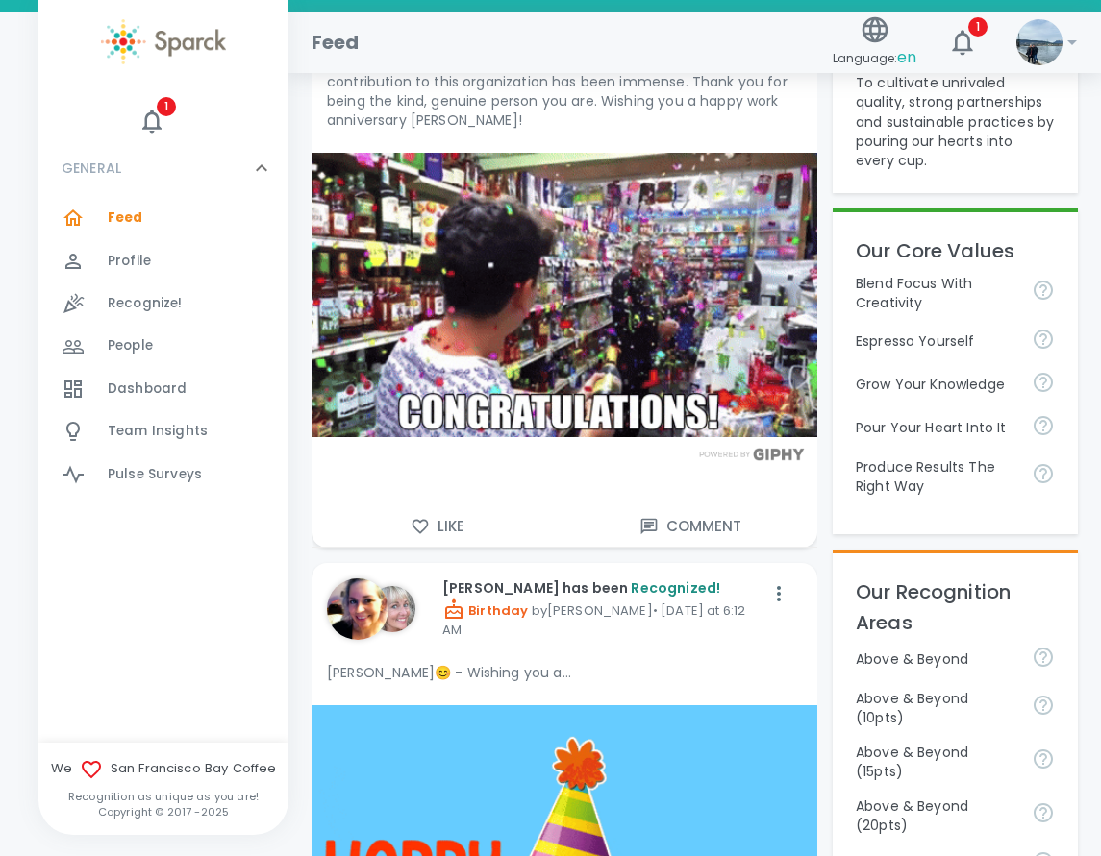
scroll to position [96, 0]
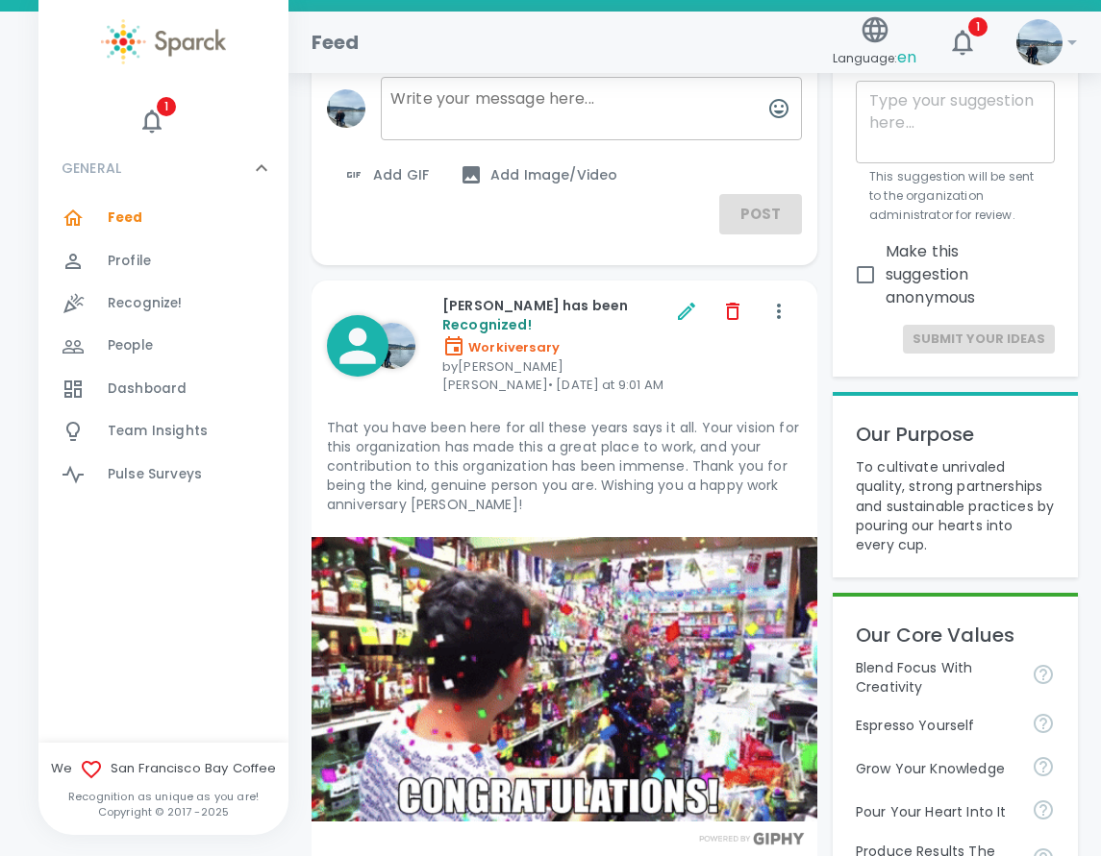
click at [992, 60] on div "Language: en 1" at bounding box center [909, 35] width 168 height 84
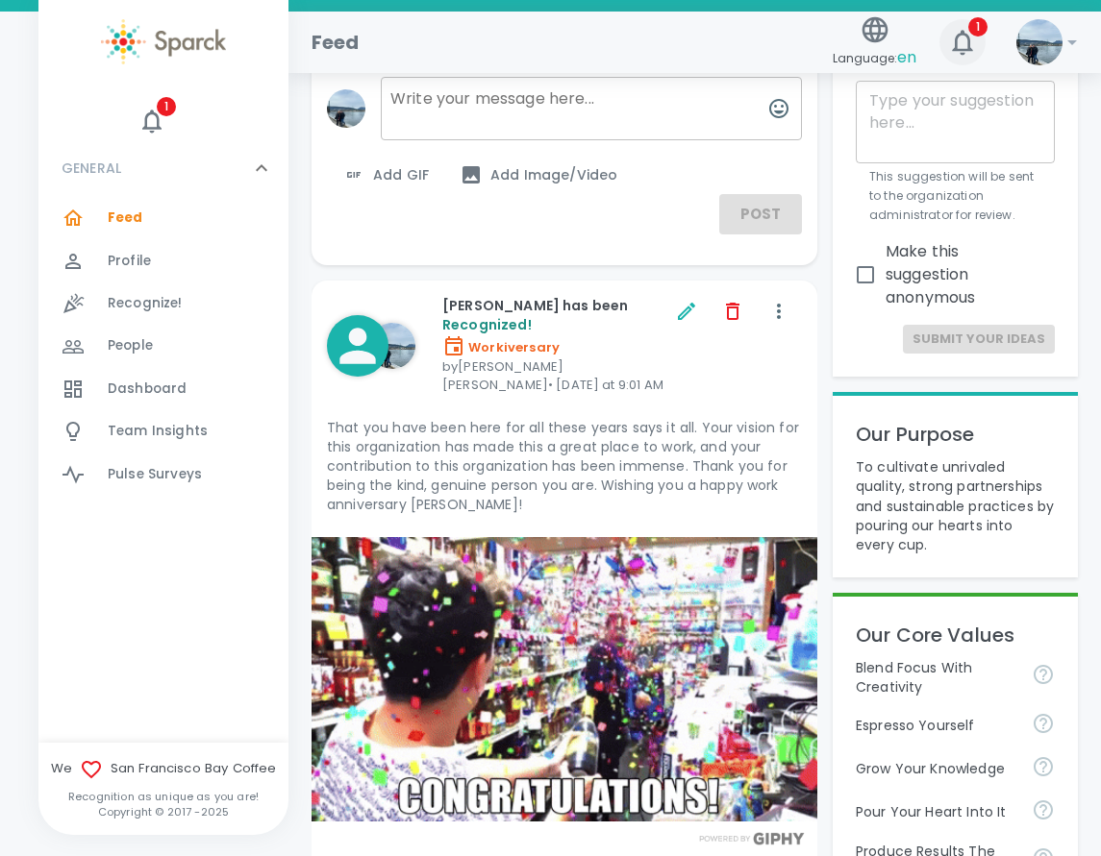
click at [977, 47] on button "1" at bounding box center [962, 42] width 46 height 46
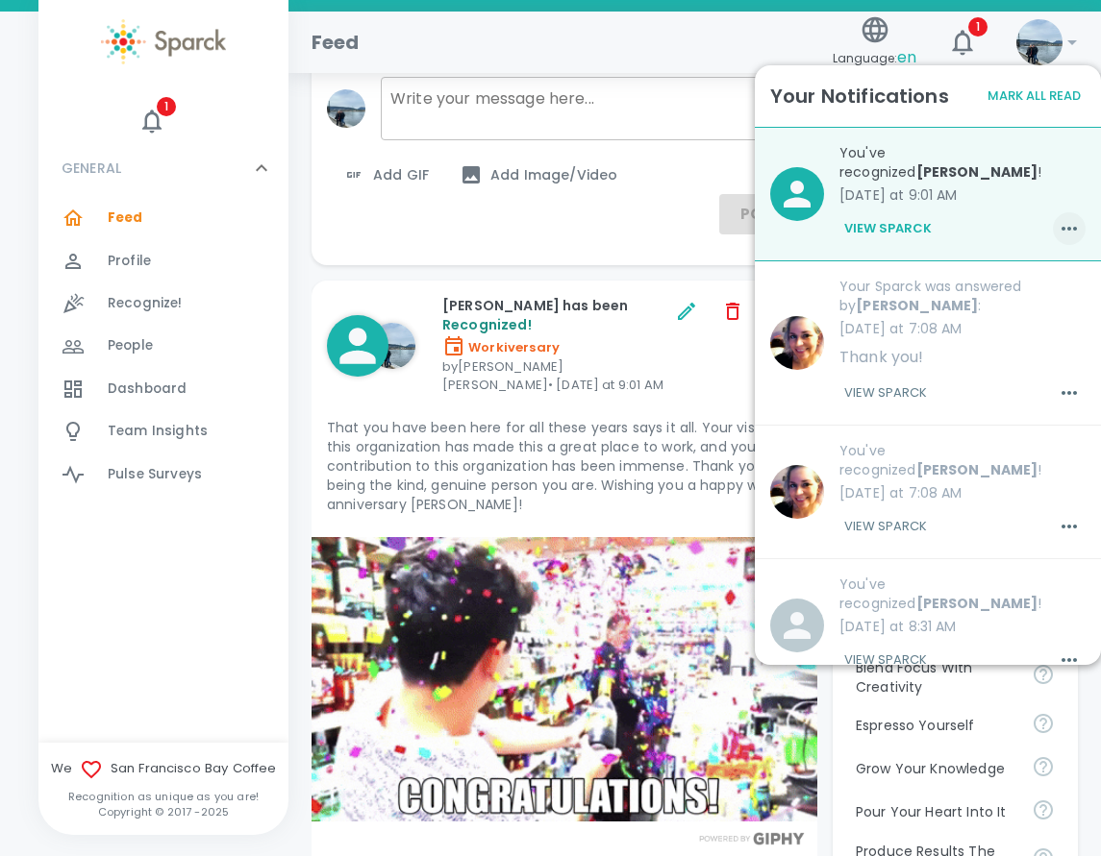
click at [1057, 228] on icon "button" at bounding box center [1068, 228] width 23 height 23
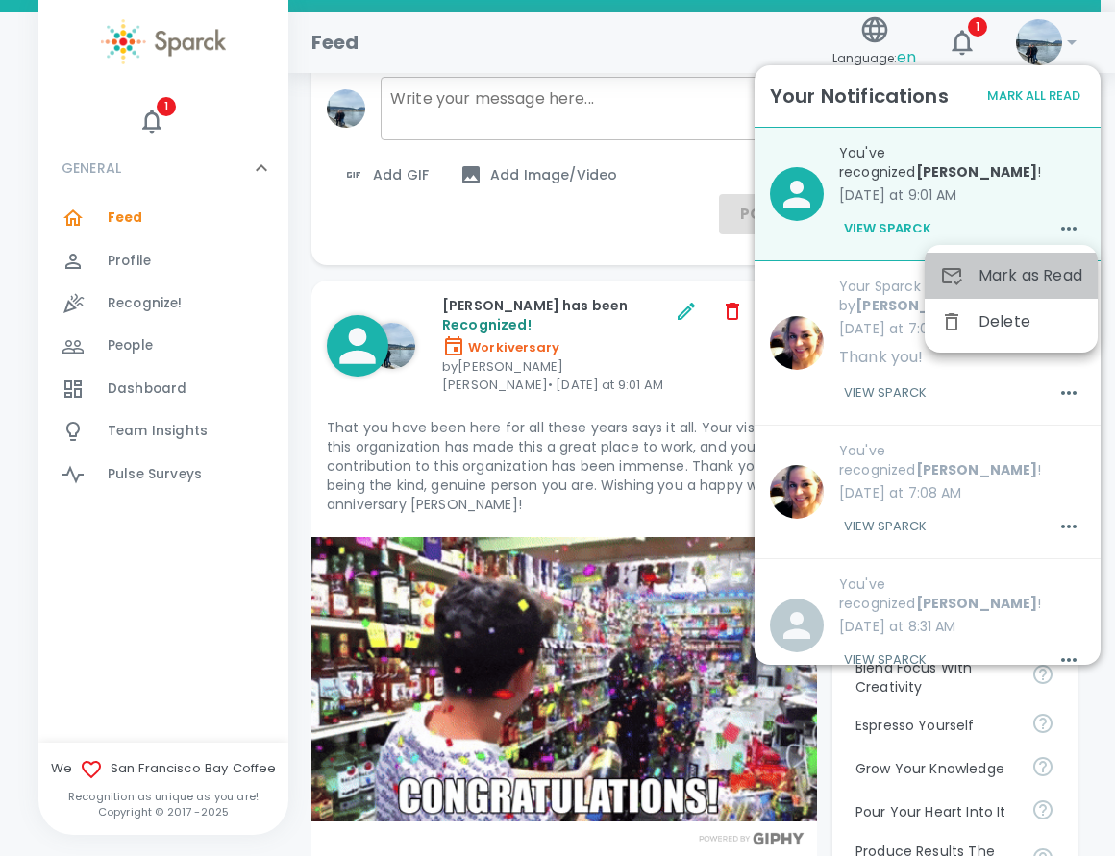
click at [1035, 263] on div "Mark as Read" at bounding box center [1011, 276] width 173 height 46
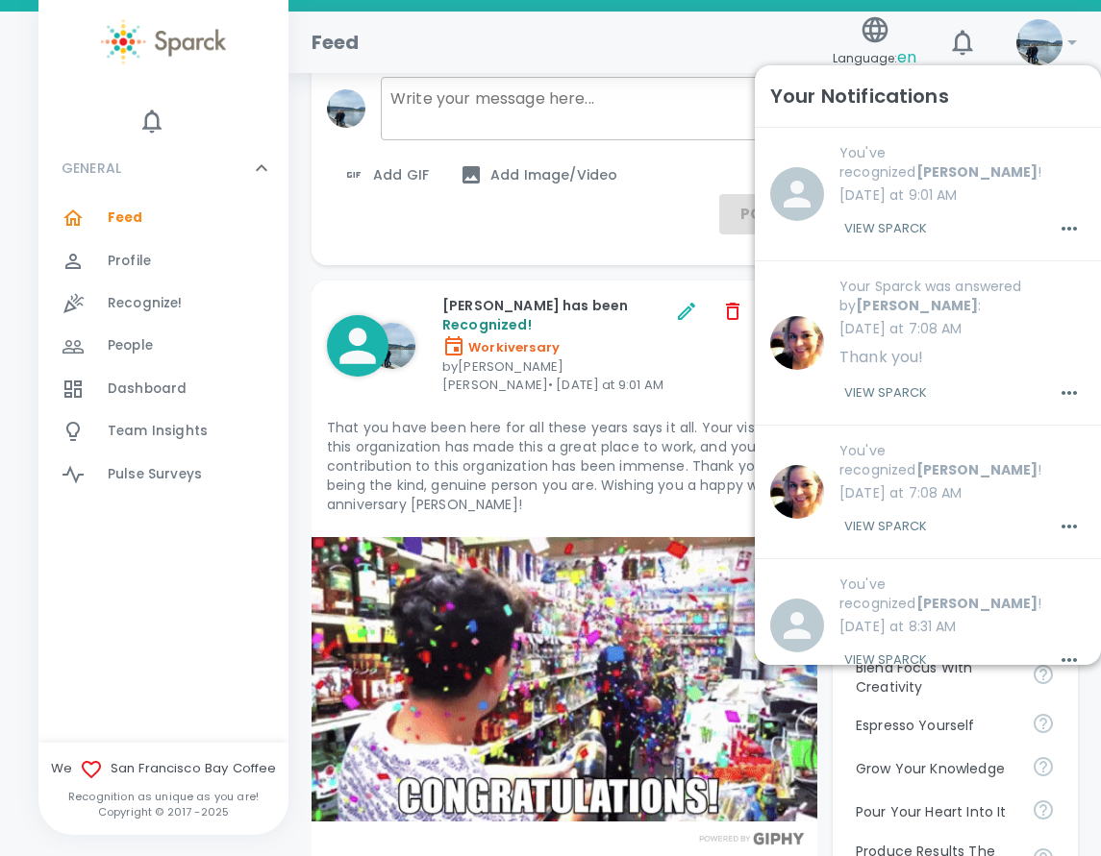
click at [723, 30] on div "Feed" at bounding box center [560, 35] width 529 height 46
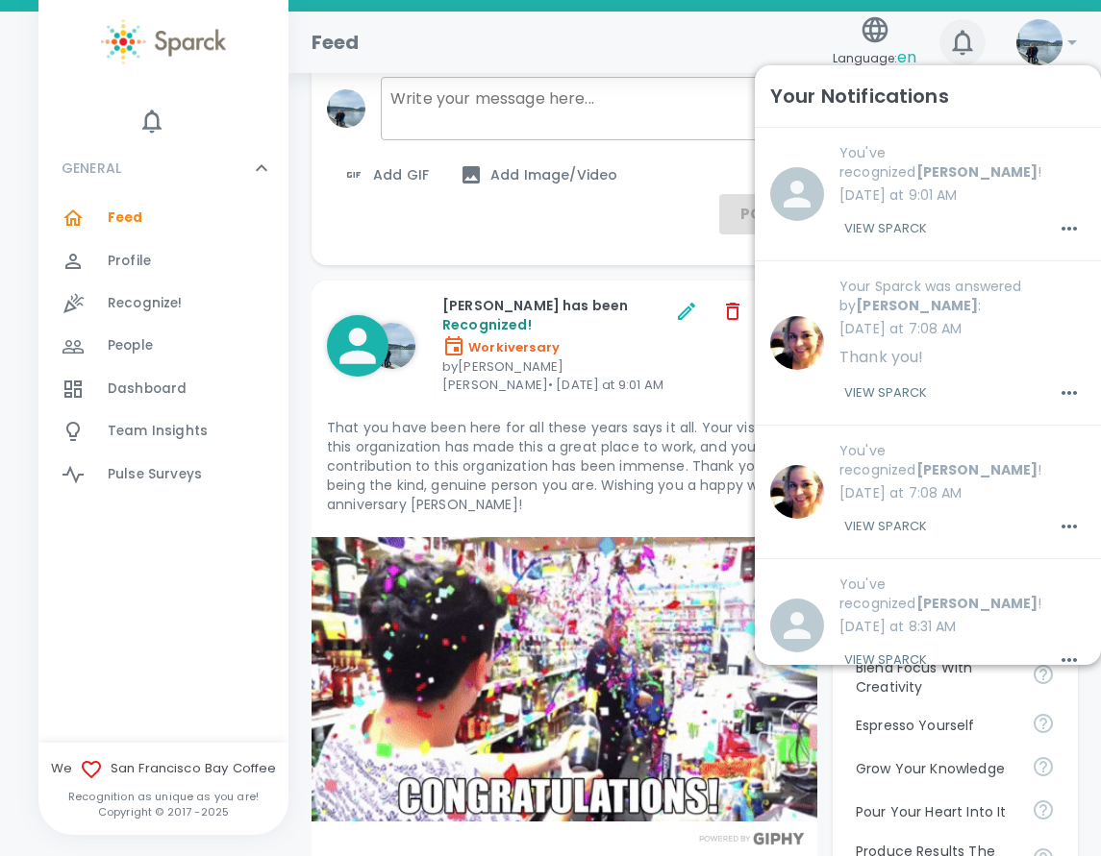
click at [953, 44] on icon "button" at bounding box center [962, 42] width 31 height 31
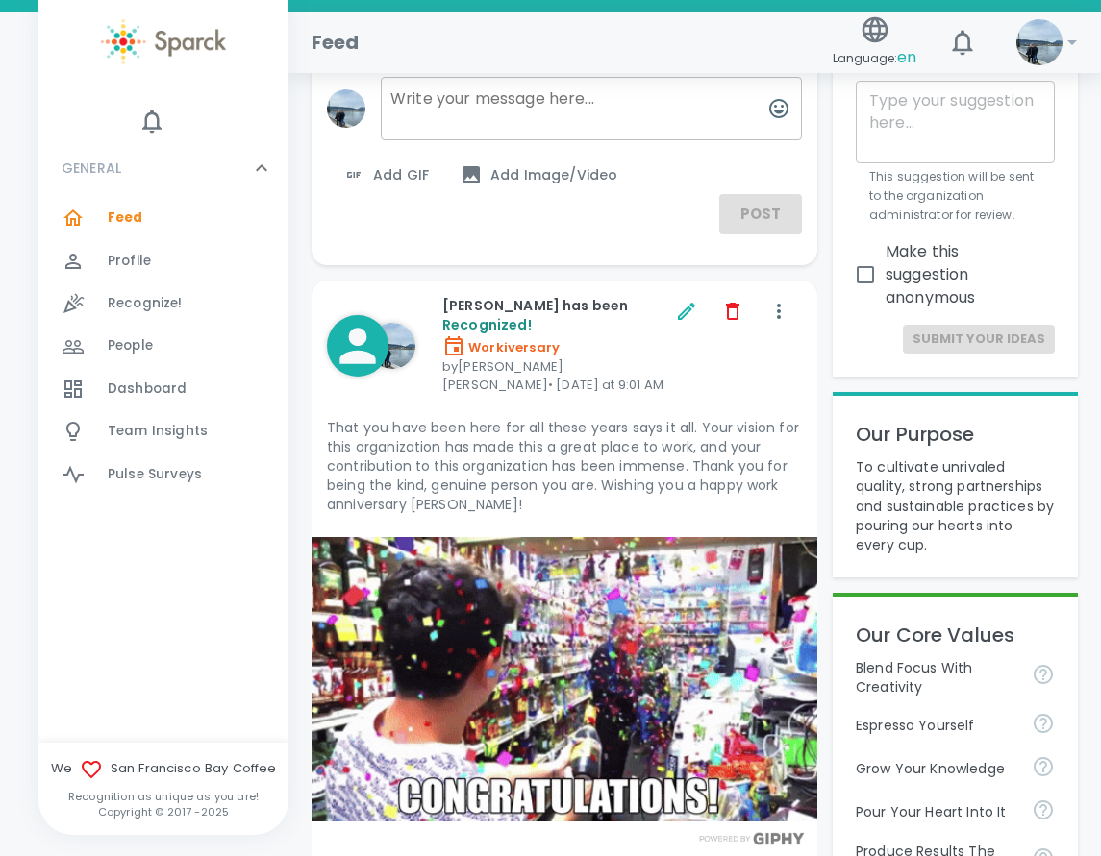
click at [681, 42] on div "Feed" at bounding box center [560, 35] width 529 height 46
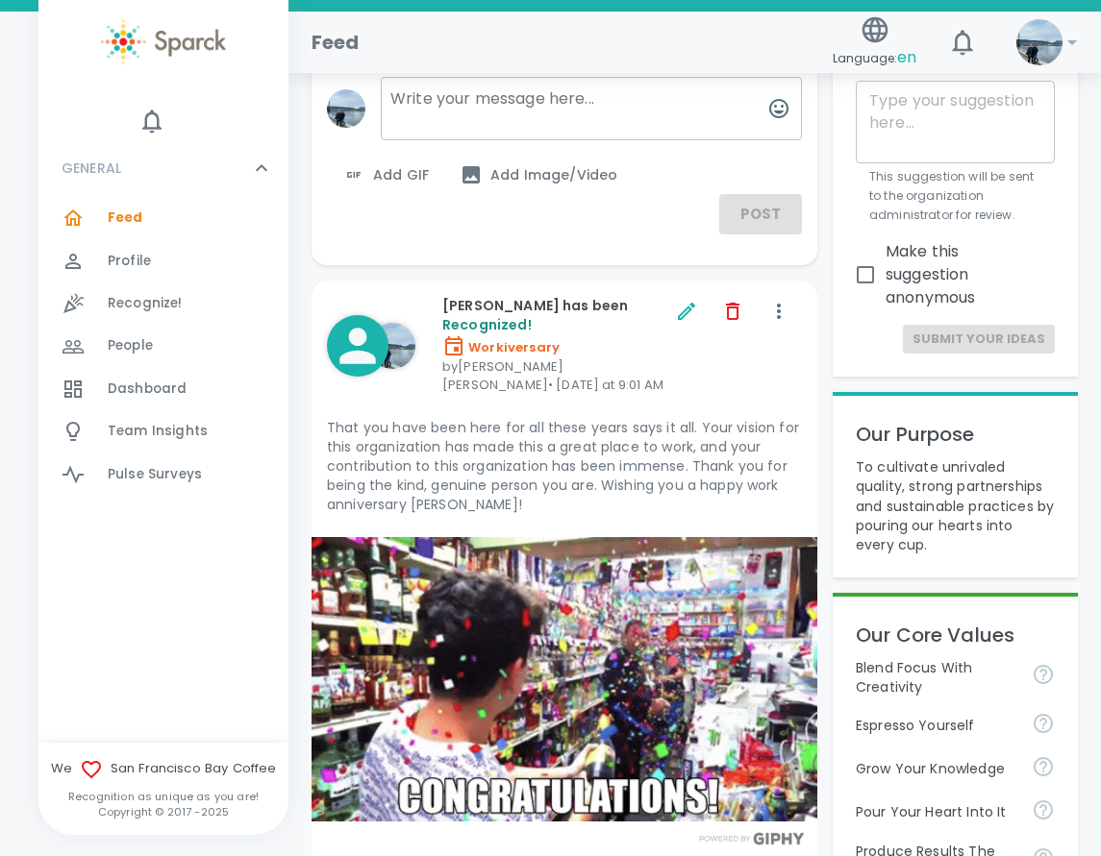
click at [577, 418] on p "That you have been here for all these years says it all. Your vision for this o…" at bounding box center [564, 466] width 475 height 96
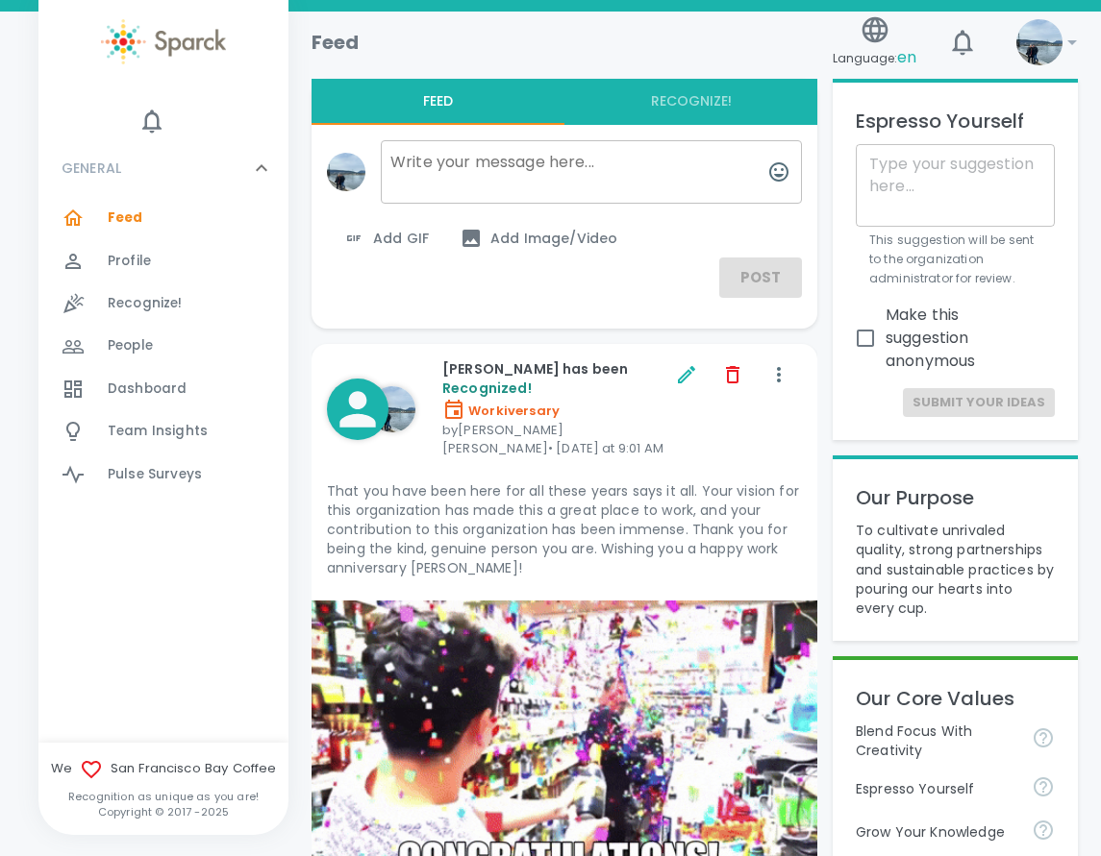
scroll to position [0, 0]
